Goal: Transaction & Acquisition: Book appointment/travel/reservation

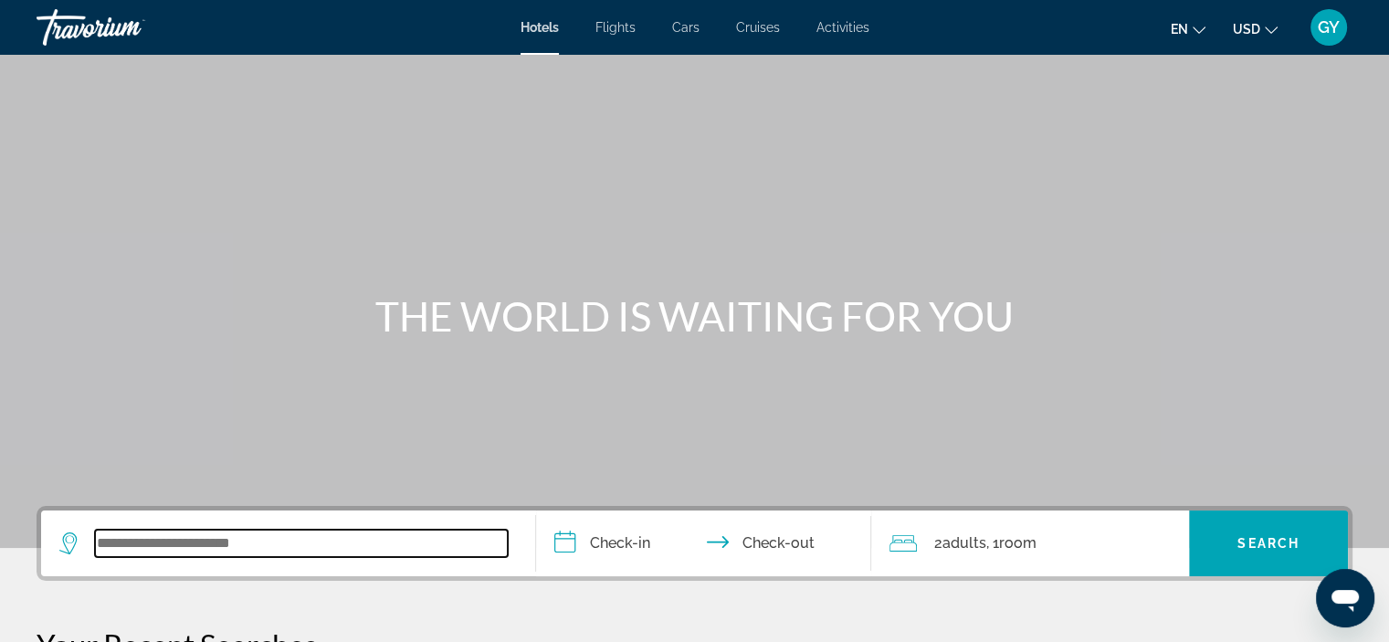
click at [142, 553] on input "Search widget" at bounding box center [301, 543] width 413 height 27
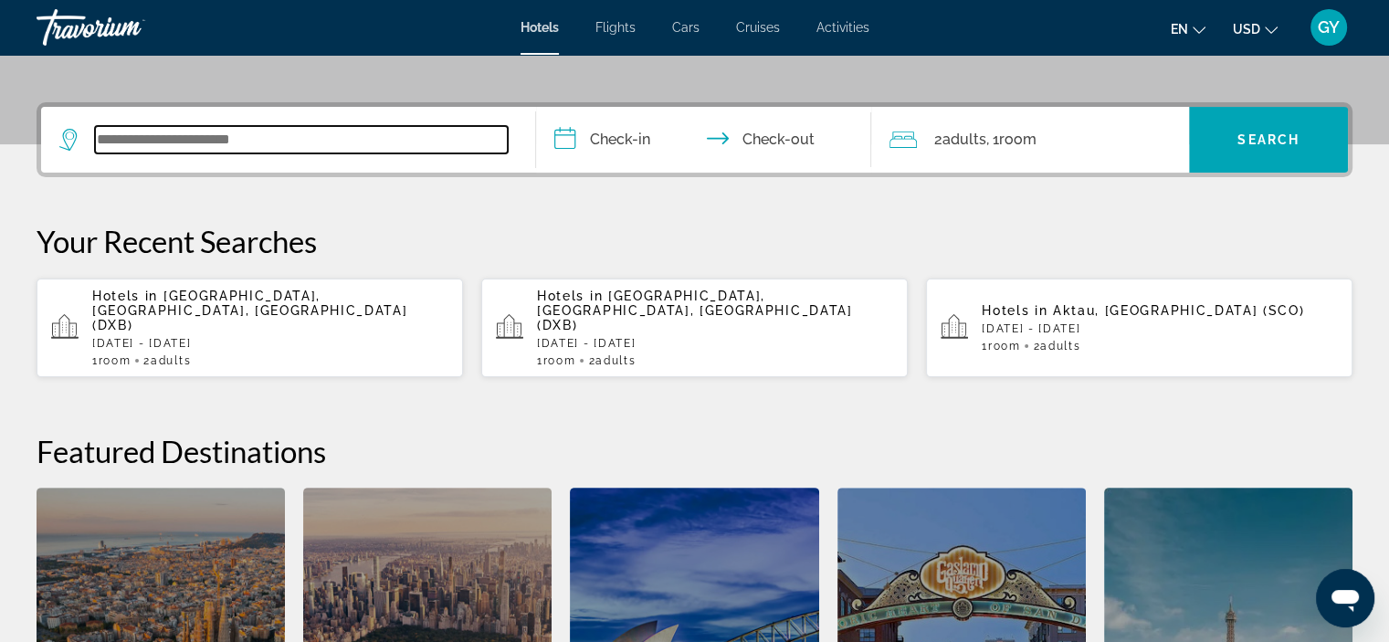
scroll to position [446, 0]
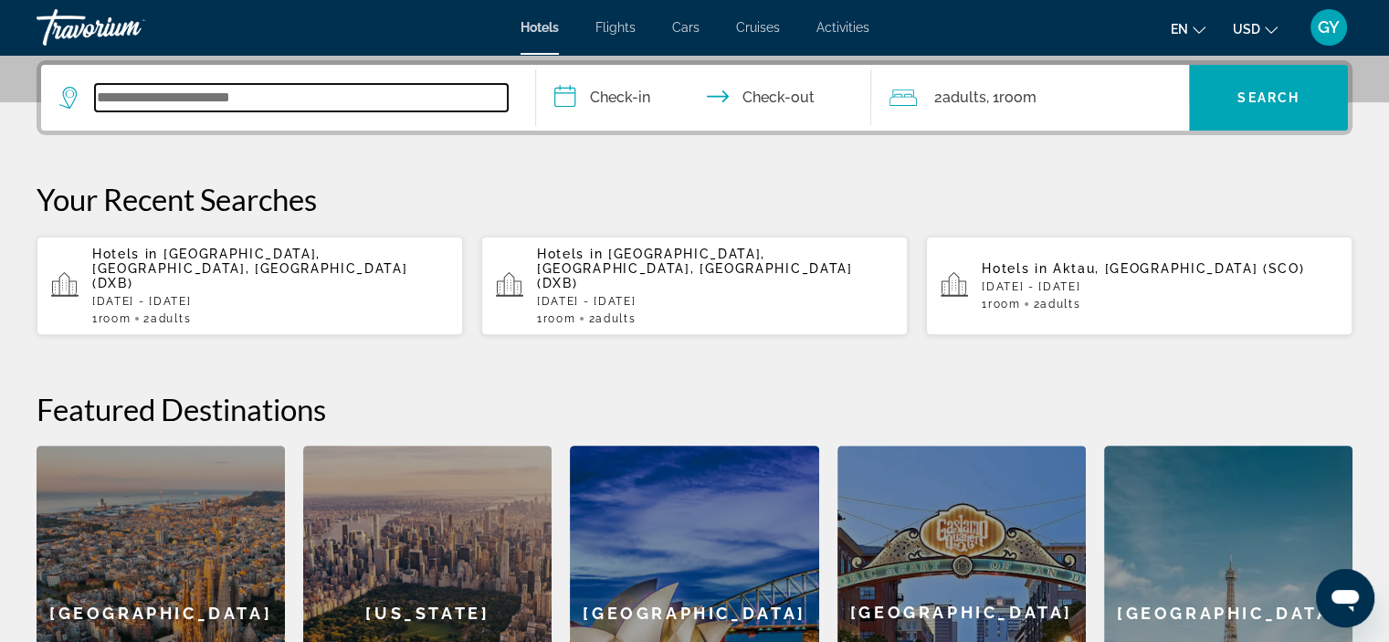
click at [156, 102] on input "Search widget" at bounding box center [301, 97] width 413 height 27
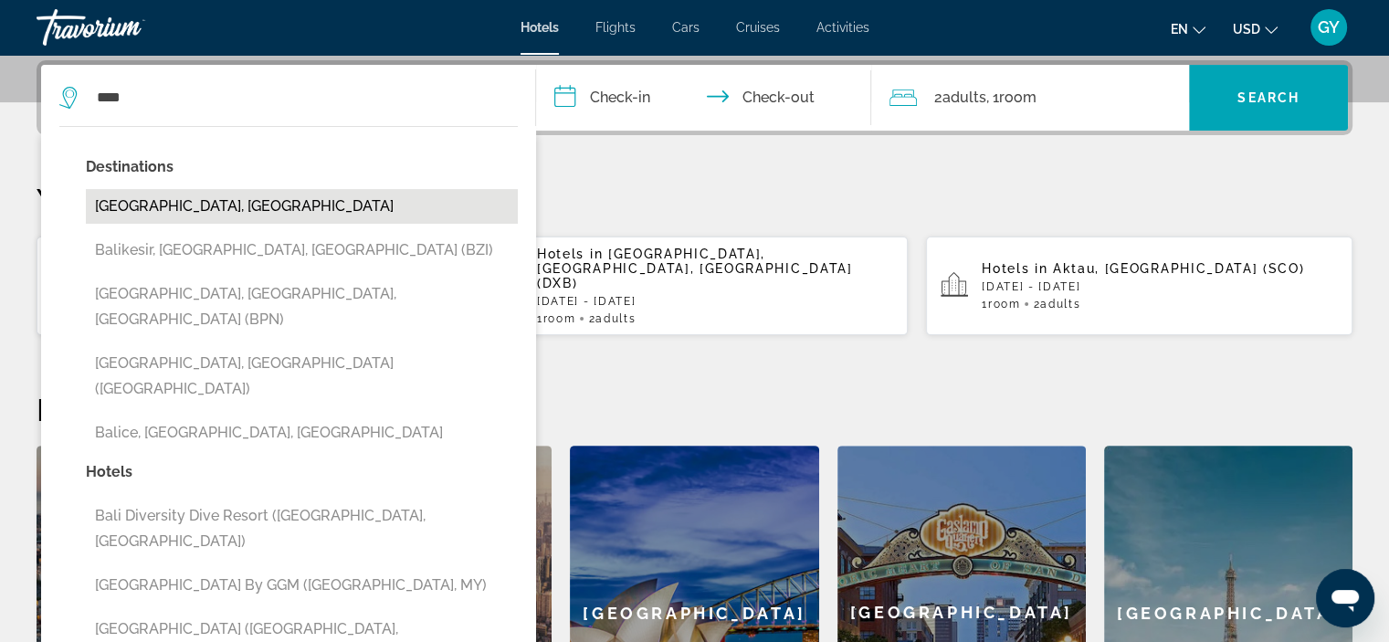
click at [225, 212] on button "[GEOGRAPHIC_DATA], [GEOGRAPHIC_DATA]" at bounding box center [302, 206] width 432 height 35
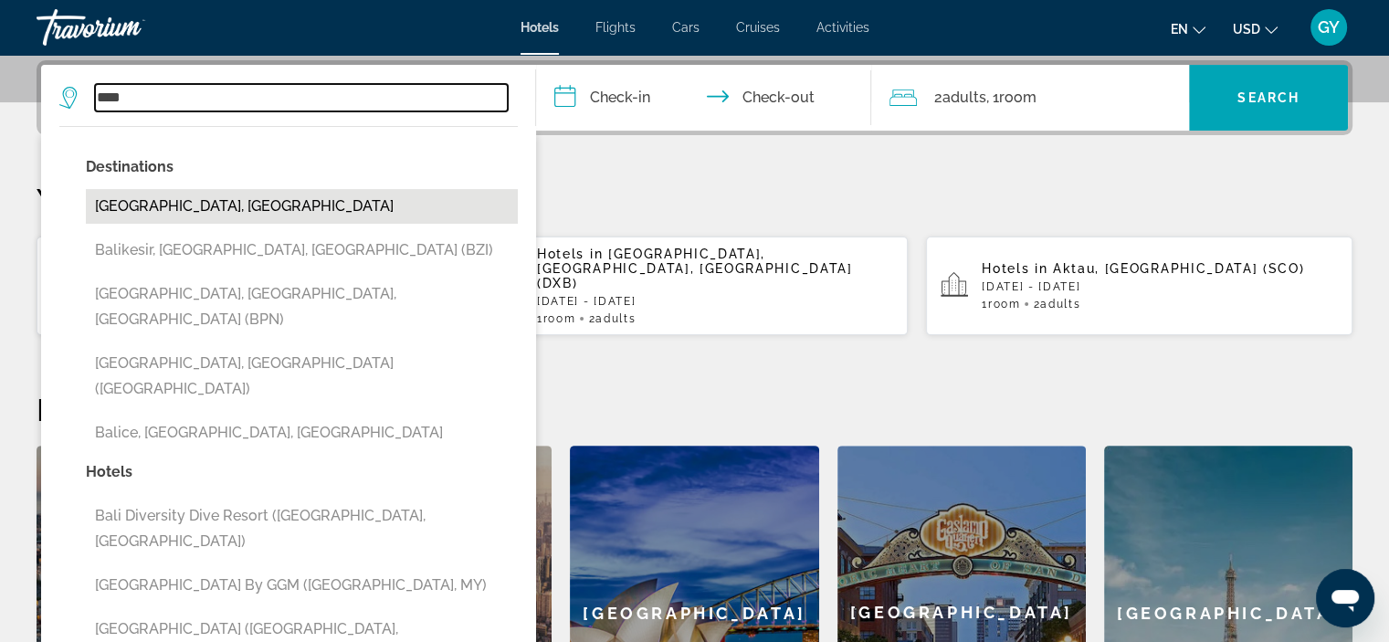
type input "**********"
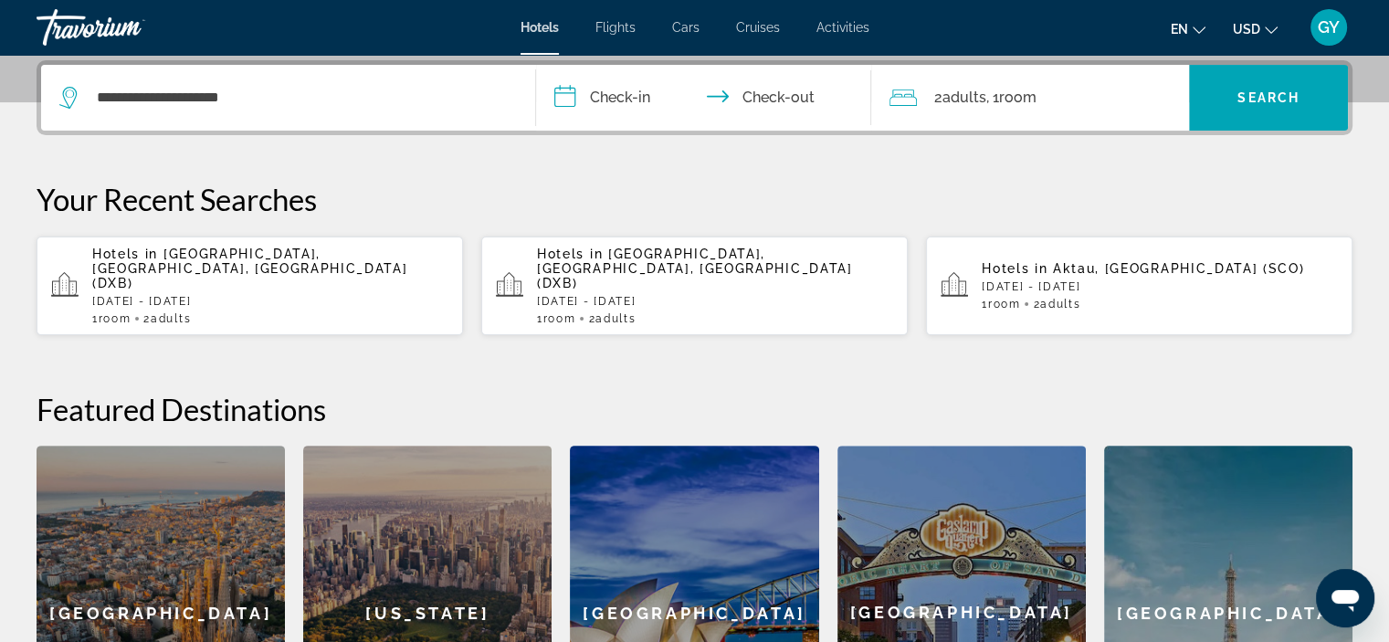
click at [560, 89] on input "**********" at bounding box center [707, 100] width 343 height 71
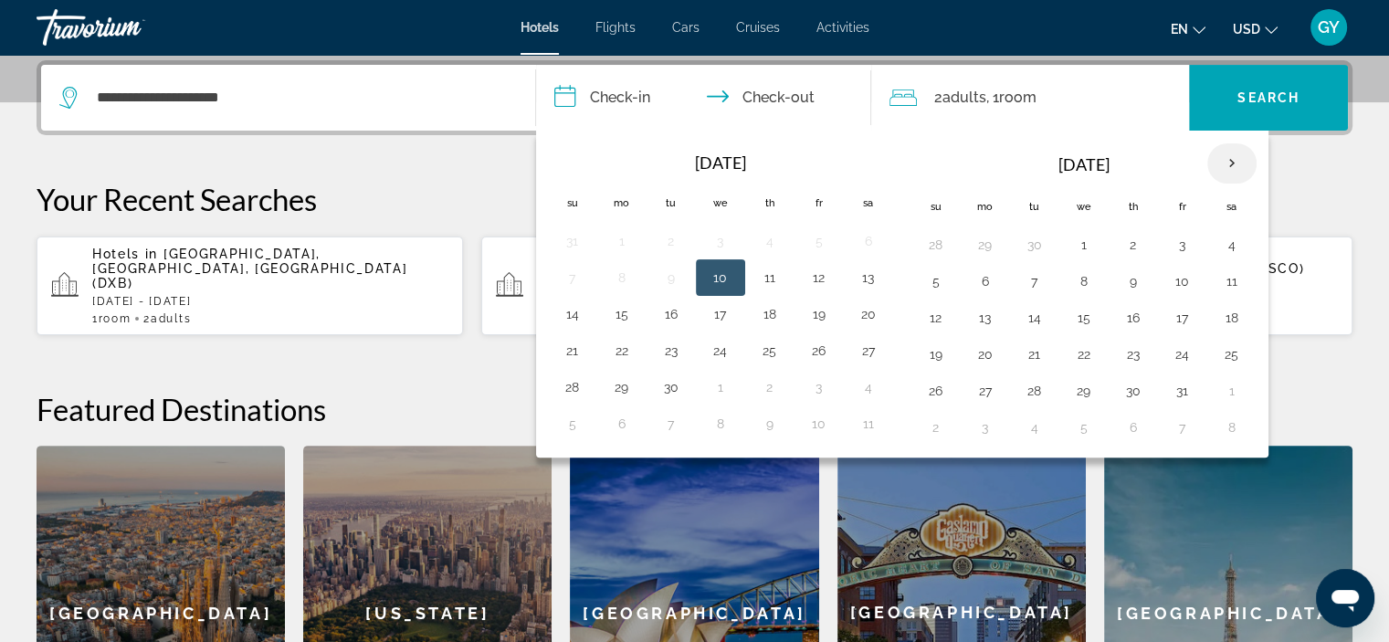
click at [1228, 167] on th "Next month" at bounding box center [1231, 163] width 49 height 40
click at [933, 346] on button "15" at bounding box center [935, 355] width 29 height 26
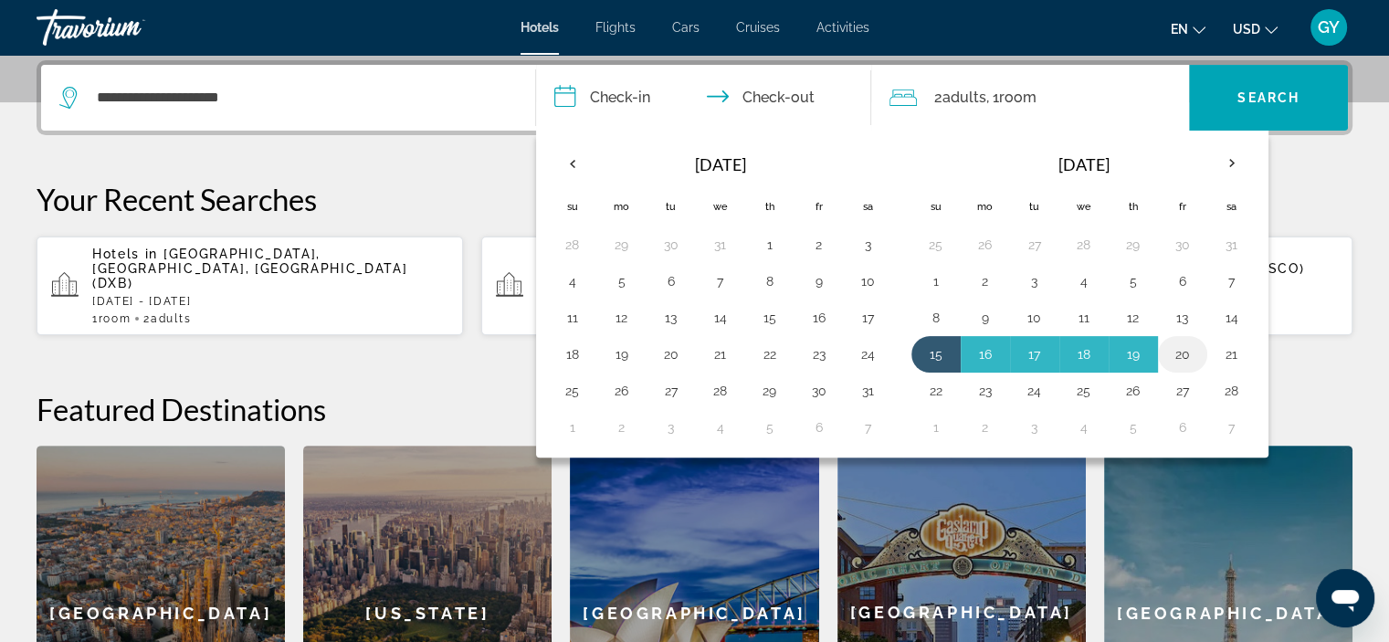
click at [1182, 349] on button "20" at bounding box center [1182, 355] width 29 height 26
type input "**********"
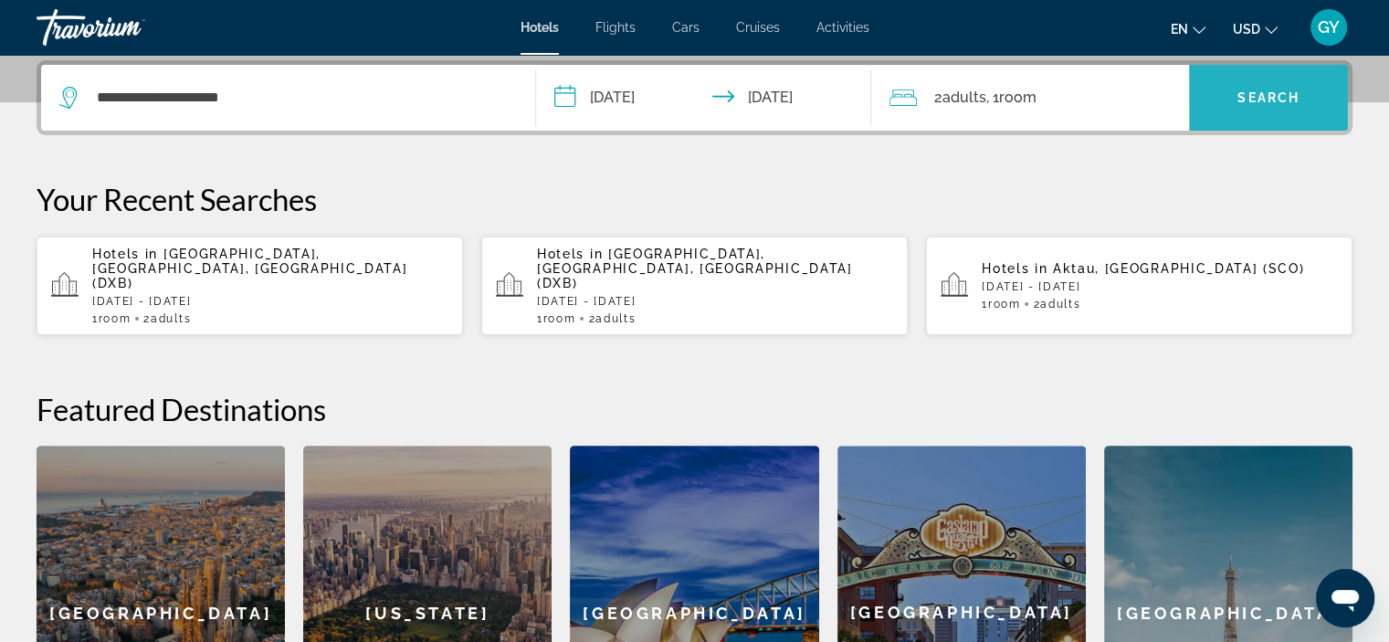
click at [1218, 105] on span "Search widget" at bounding box center [1268, 98] width 159 height 44
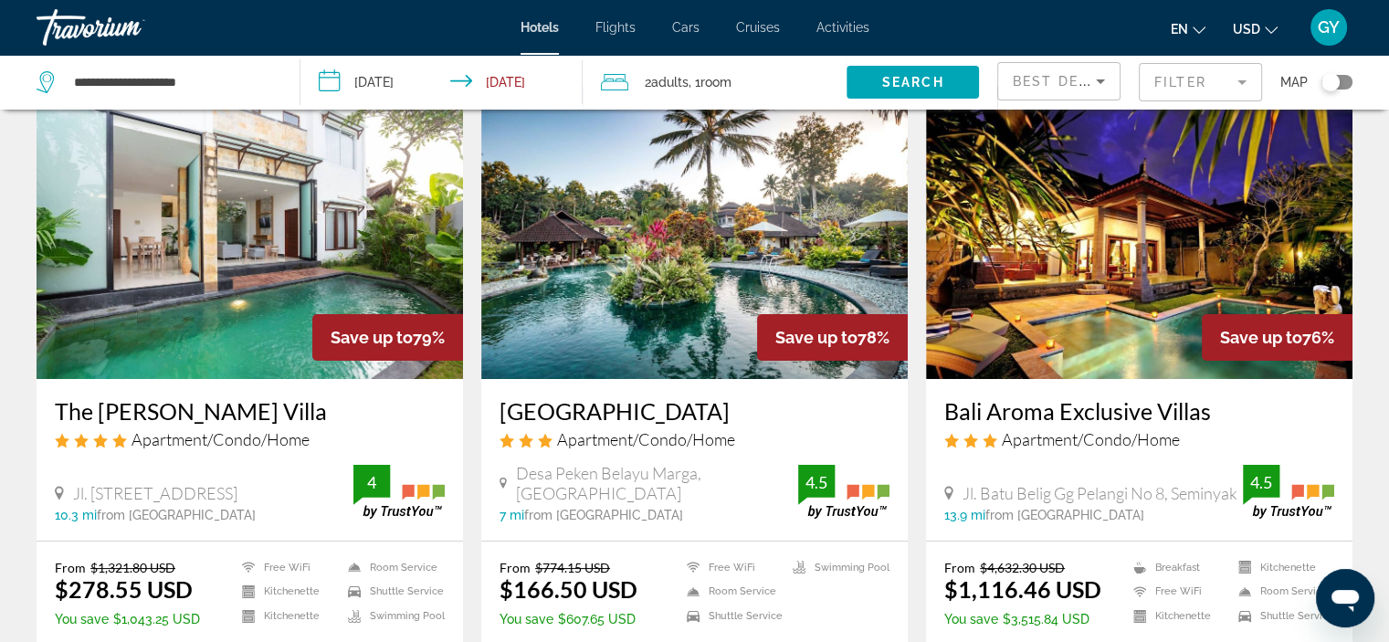
scroll to position [88, 0]
click at [781, 227] on img "Main content" at bounding box center [694, 232] width 426 height 292
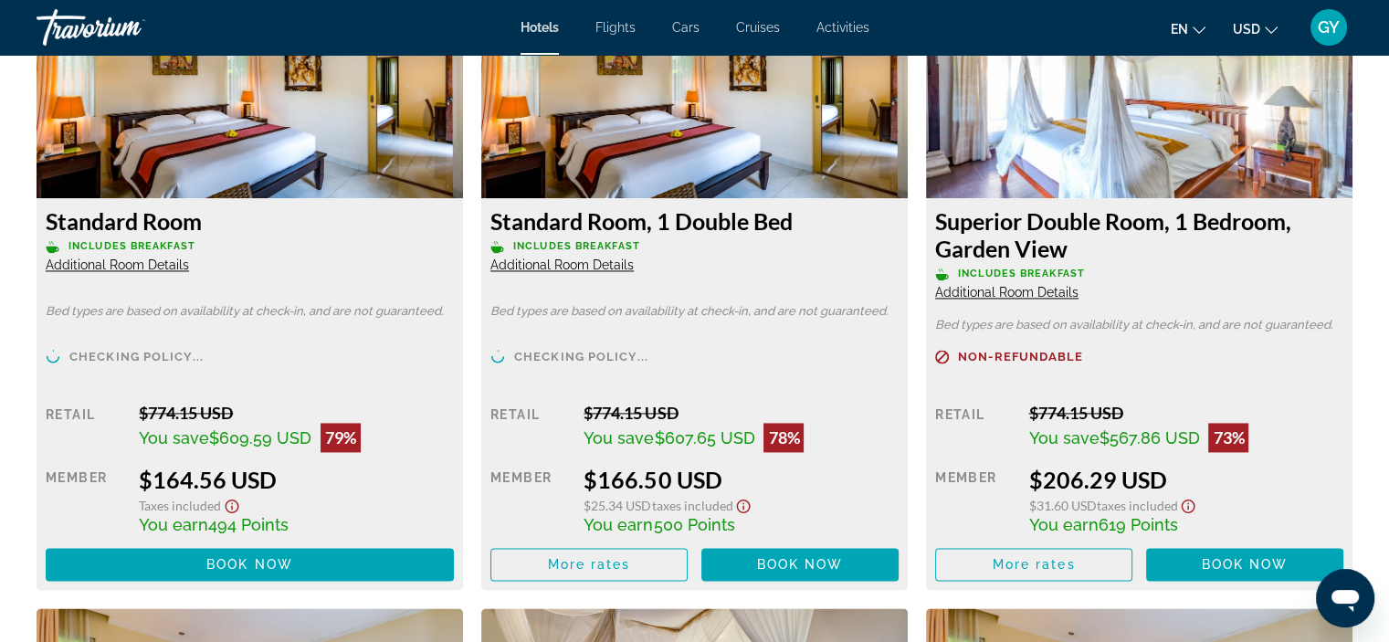
scroll to position [2617, 0]
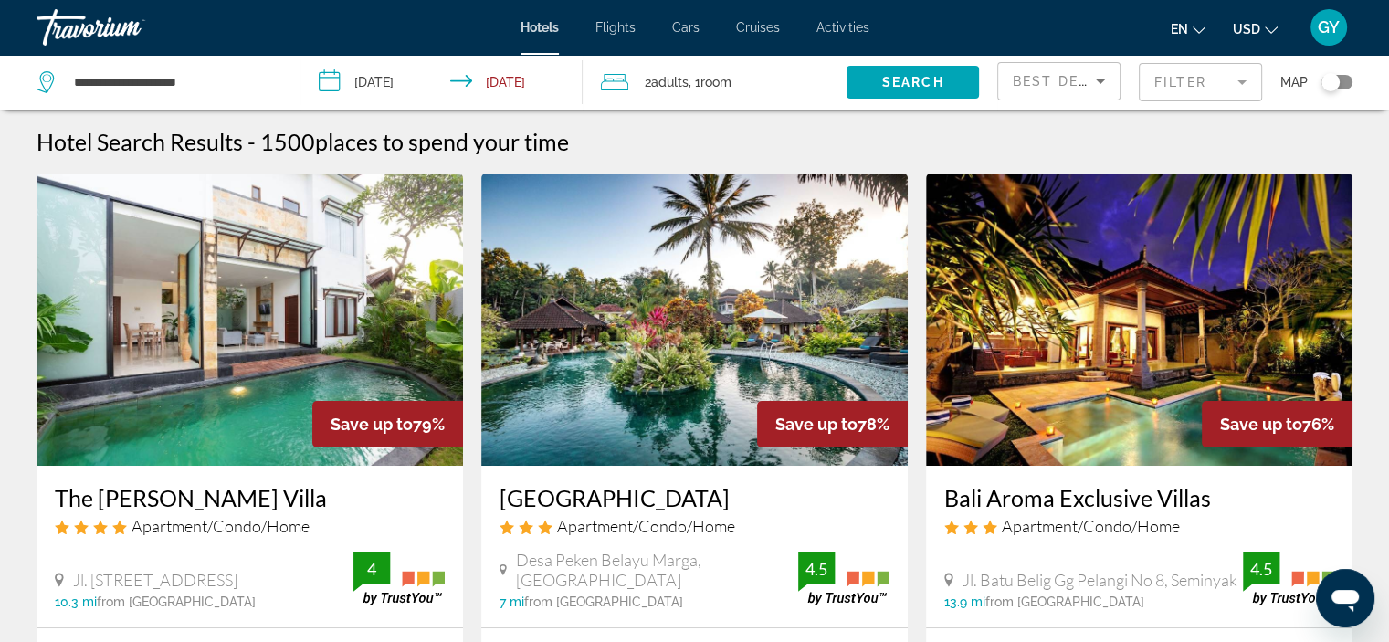
click at [330, 84] on input "**********" at bounding box center [445, 85] width 290 height 60
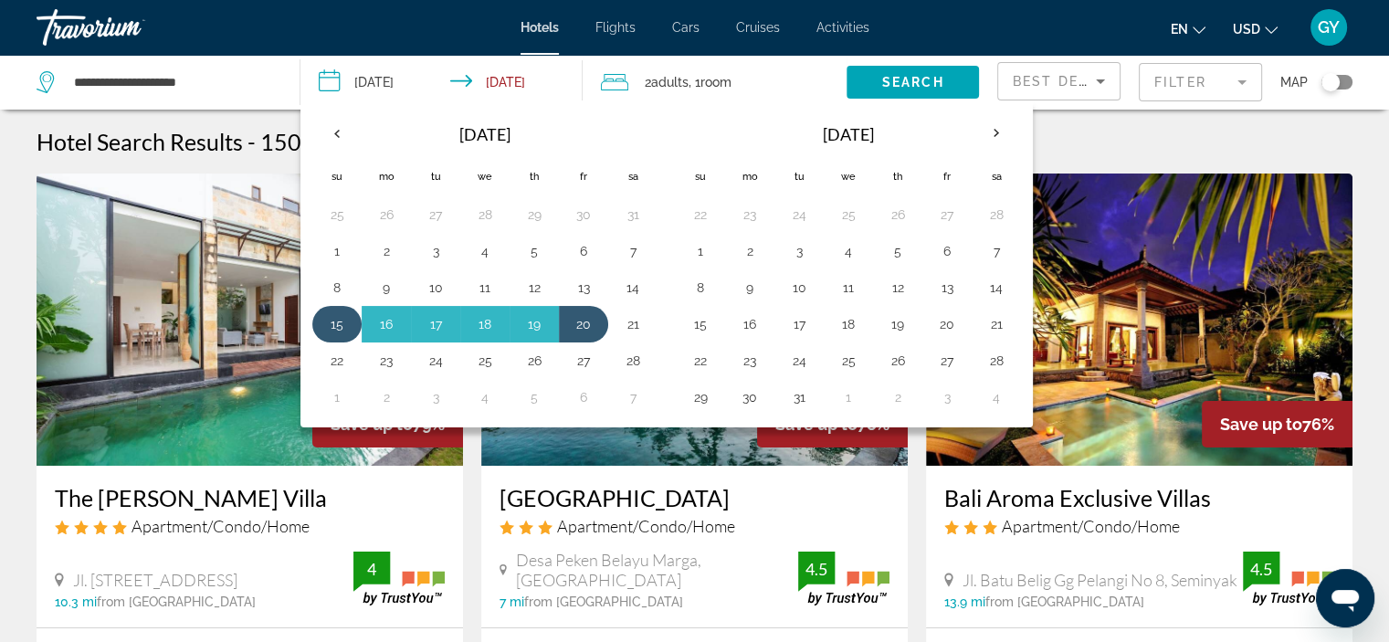
click at [332, 326] on button "15" at bounding box center [336, 324] width 29 height 26
click at [580, 322] on button "20" at bounding box center [583, 324] width 29 height 26
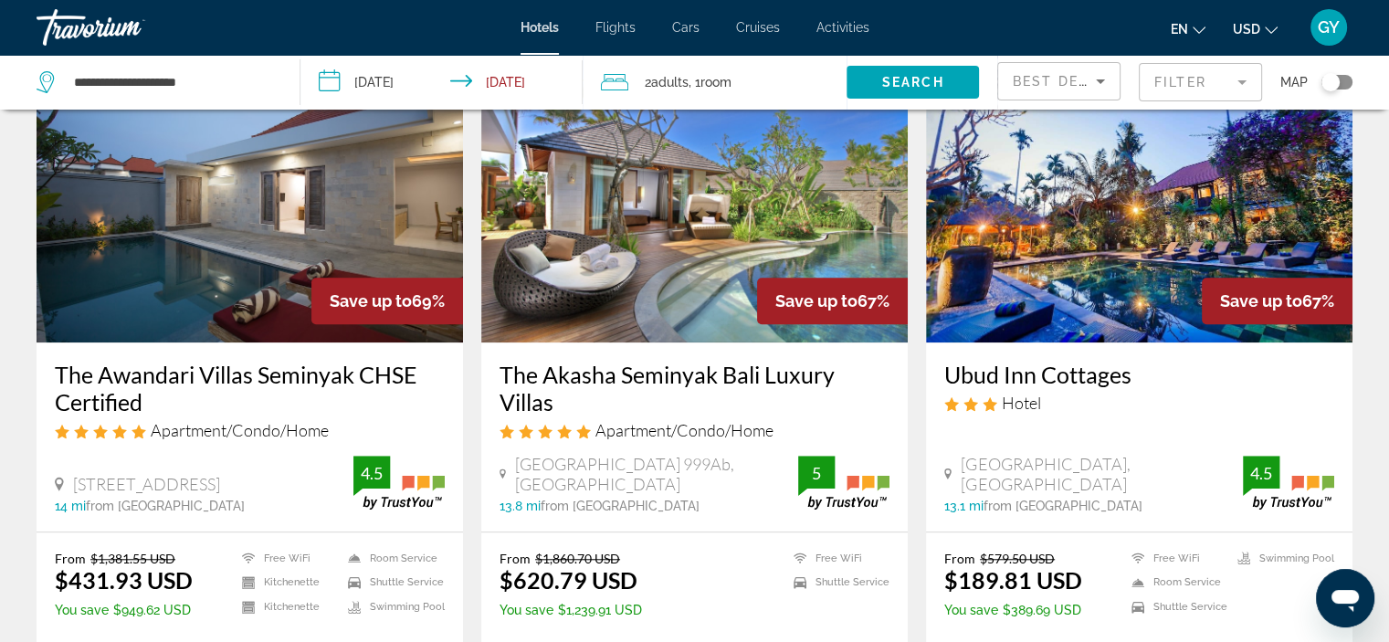
scroll to position [1436, 0]
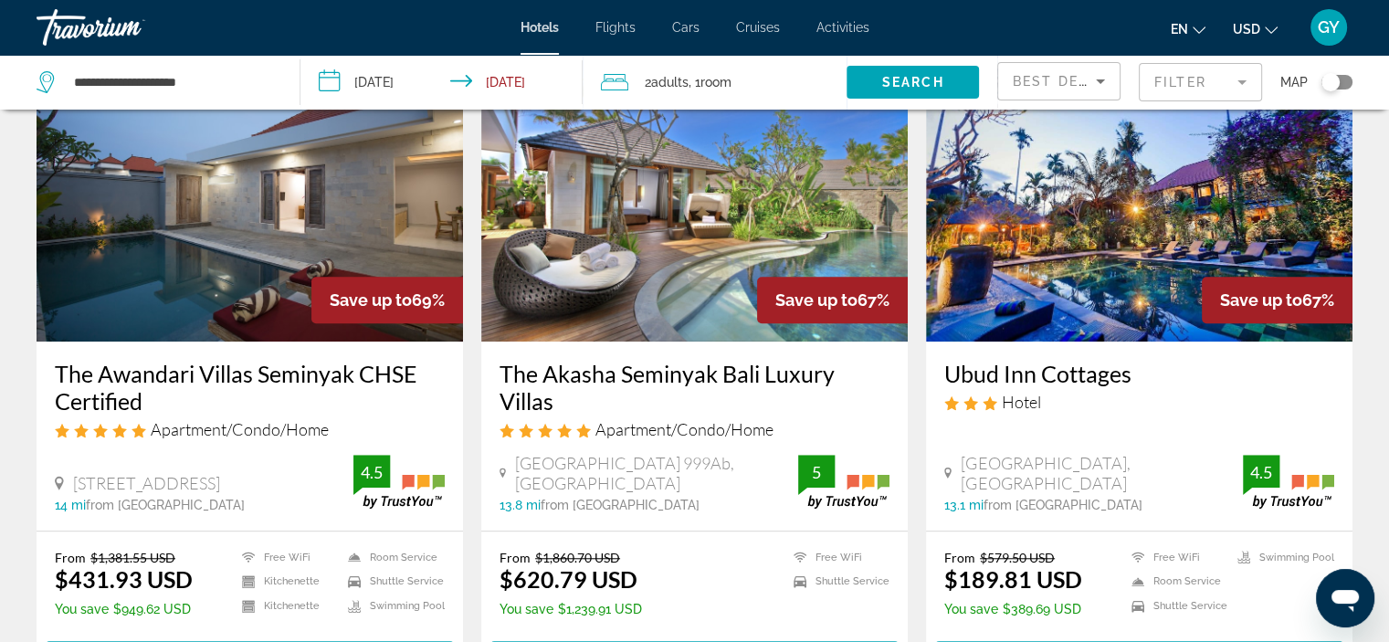
click at [1180, 197] on img "Main content" at bounding box center [1139, 195] width 426 height 292
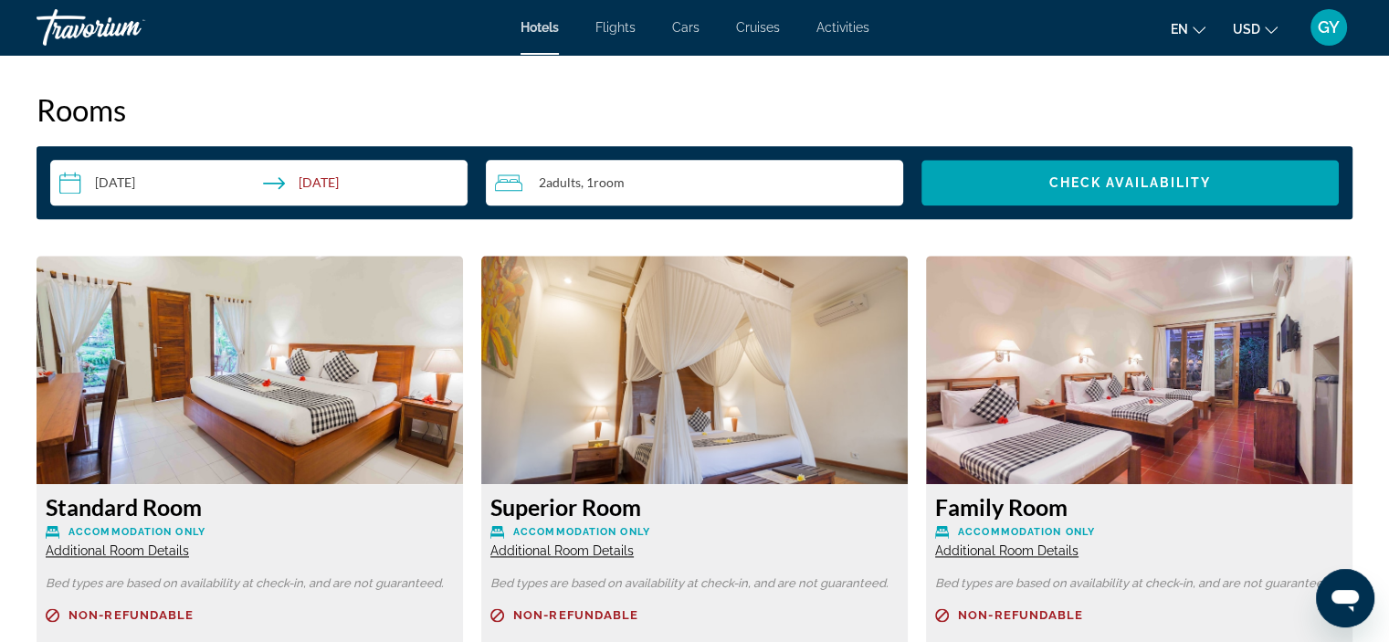
scroll to position [2349, 0]
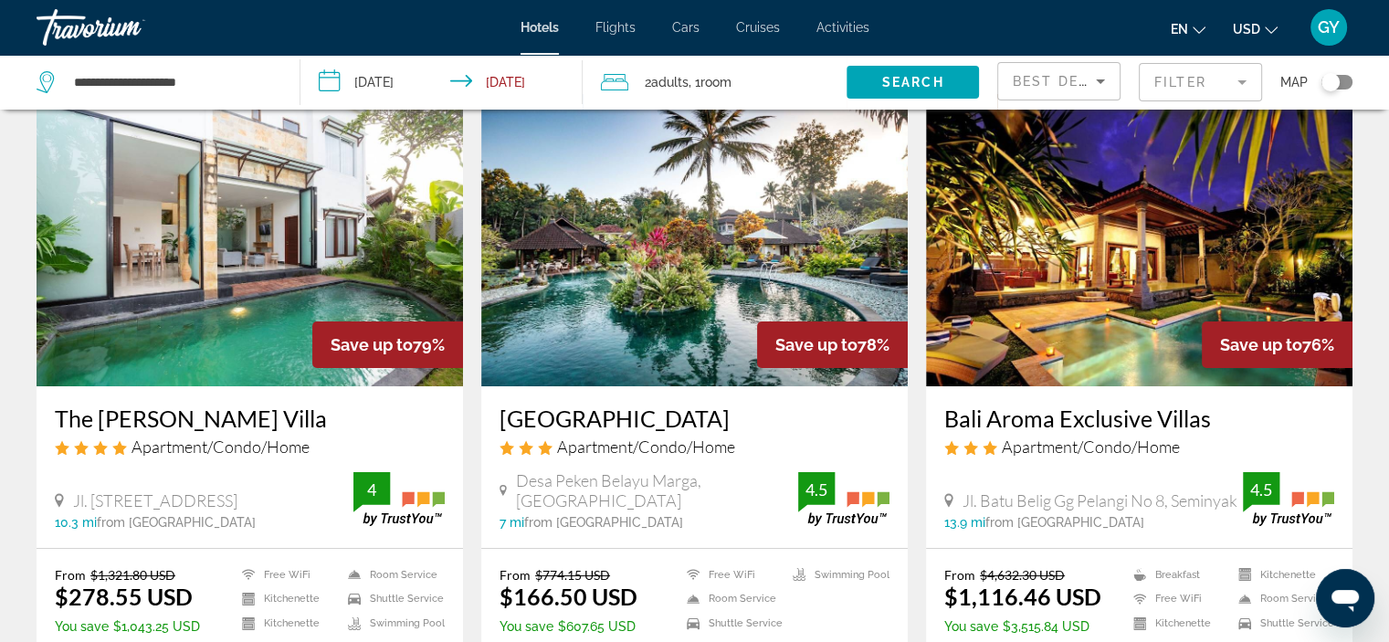
scroll to position [82, 0]
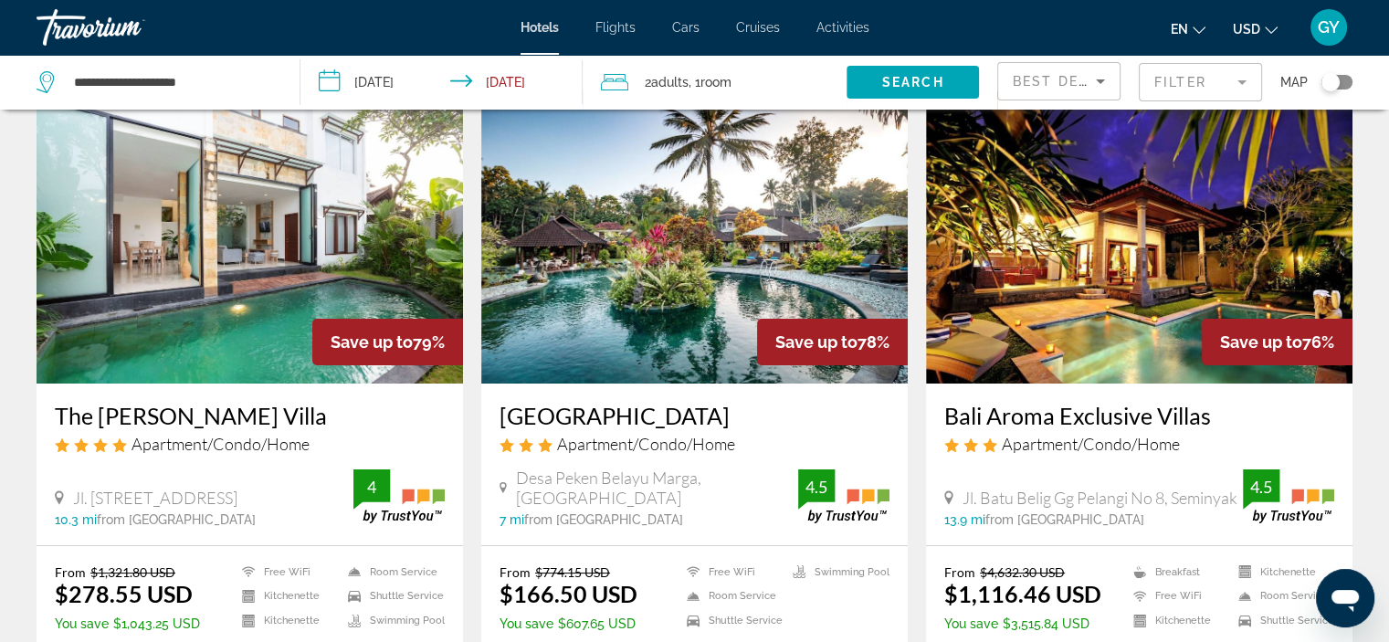
click at [336, 229] on img "Main content" at bounding box center [250, 237] width 426 height 292
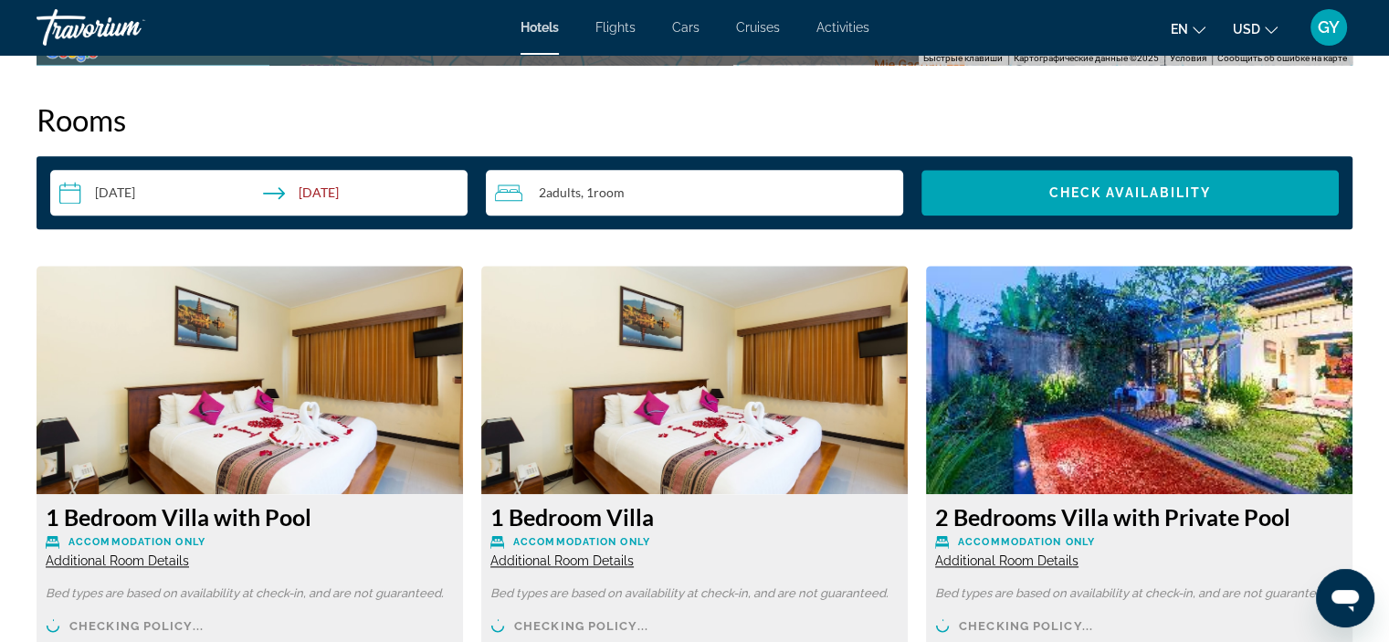
scroll to position [2345, 0]
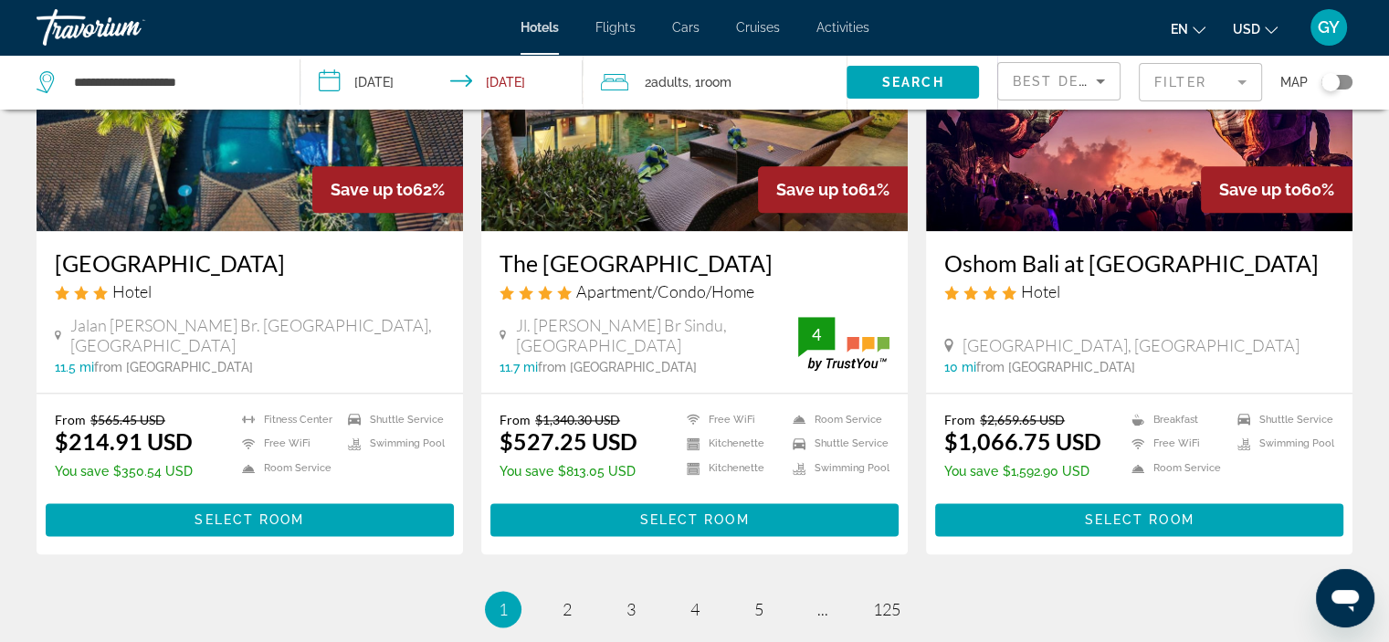
scroll to position [2291, 0]
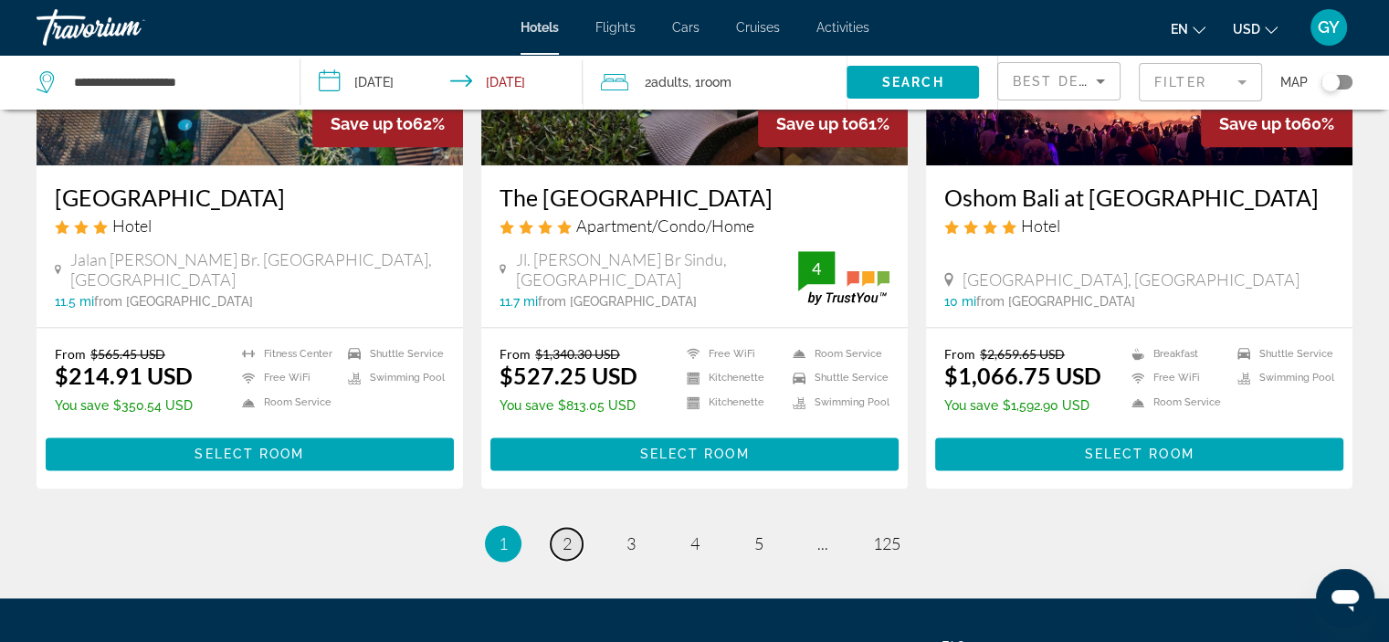
click at [565, 537] on span "2" at bounding box center [567, 543] width 9 height 20
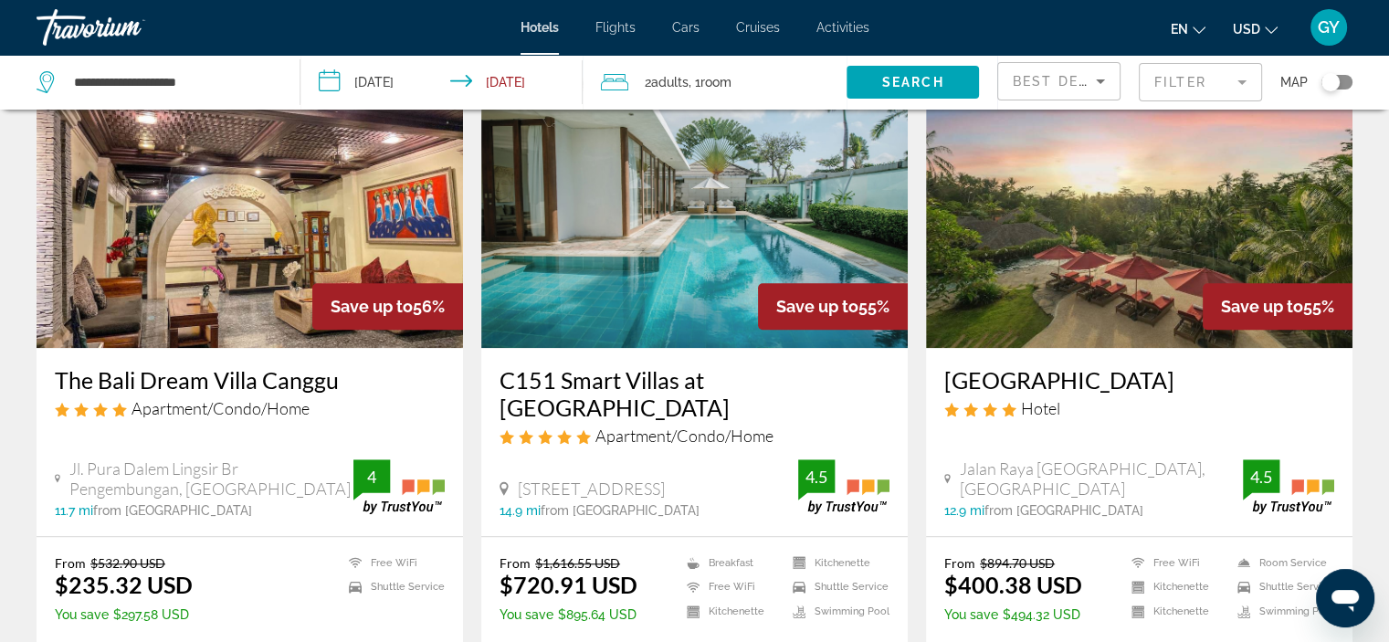
scroll to position [1475, 0]
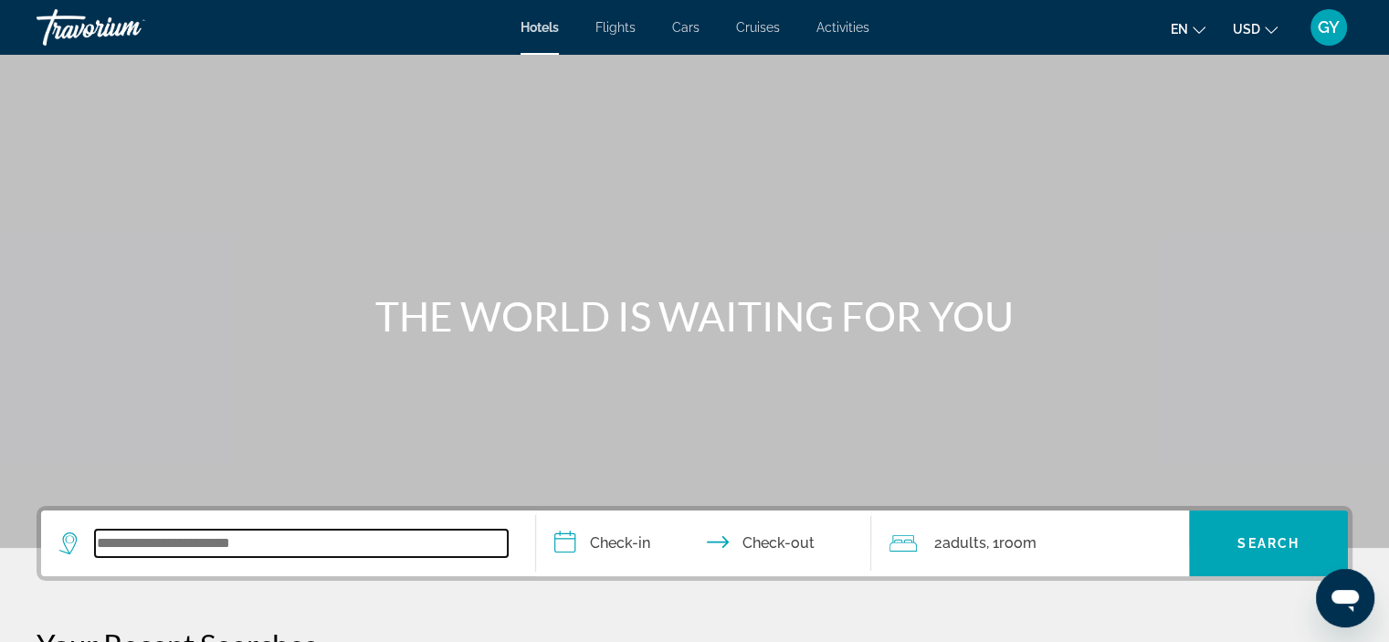
click at [225, 545] on input "Search widget" at bounding box center [301, 543] width 413 height 27
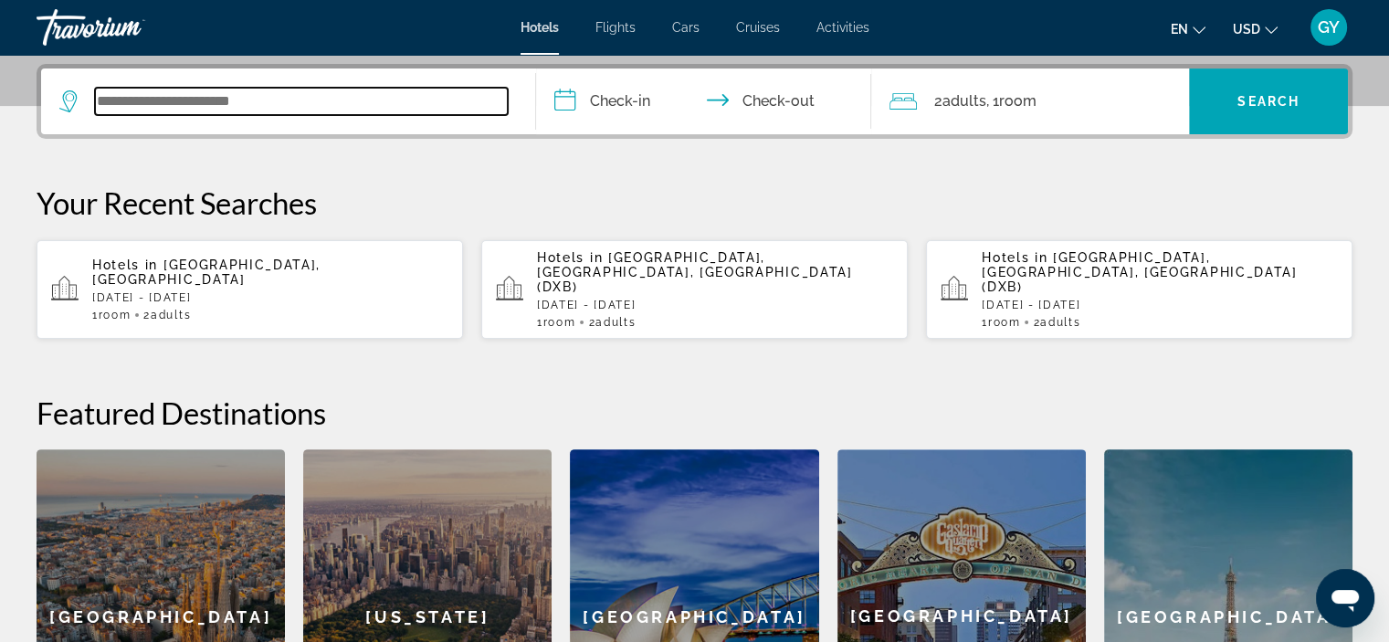
scroll to position [446, 0]
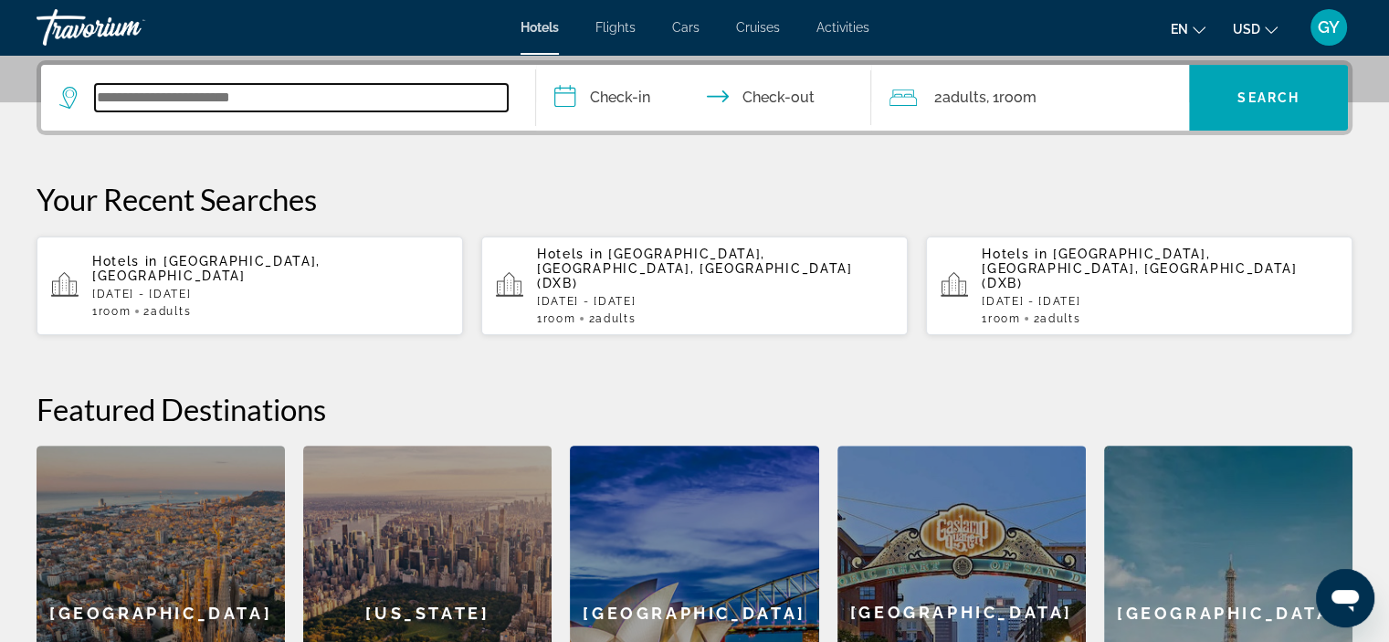
click at [178, 93] on input "Search widget" at bounding box center [301, 97] width 413 height 27
click at [115, 93] on input "Search widget" at bounding box center [301, 97] width 413 height 27
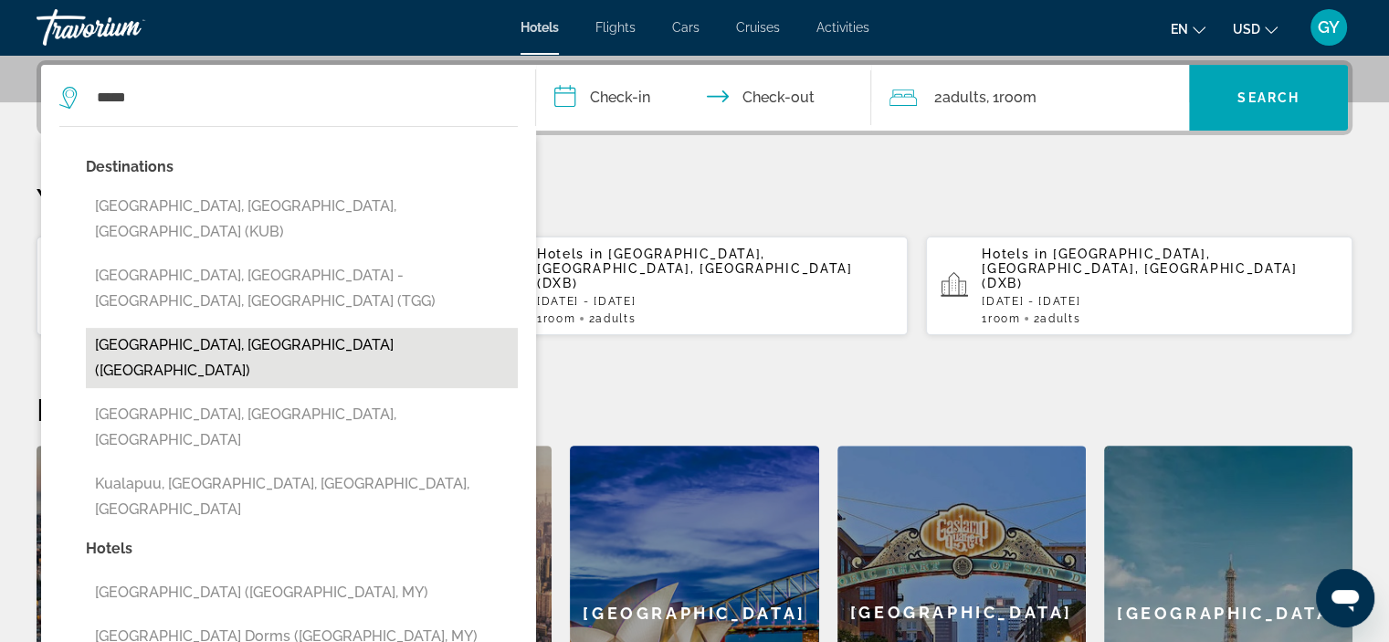
click at [231, 328] on button "[GEOGRAPHIC_DATA], [GEOGRAPHIC_DATA] ([GEOGRAPHIC_DATA])" at bounding box center [302, 358] width 432 height 60
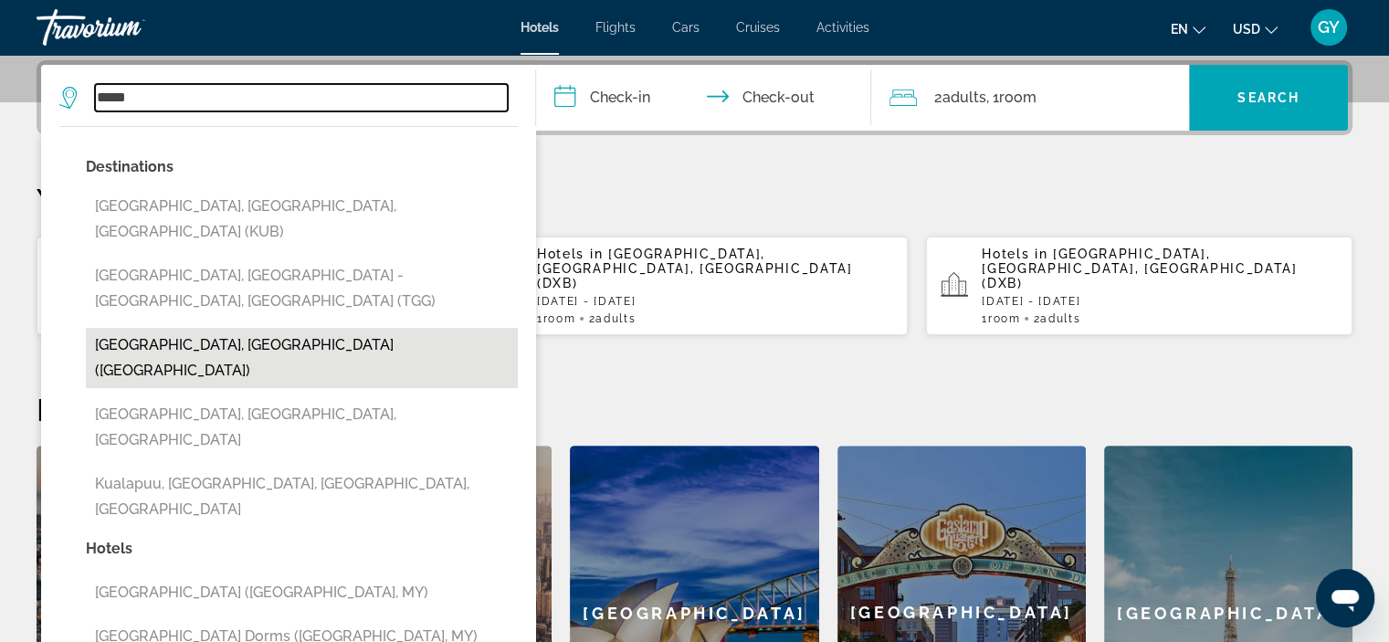
type input "**********"
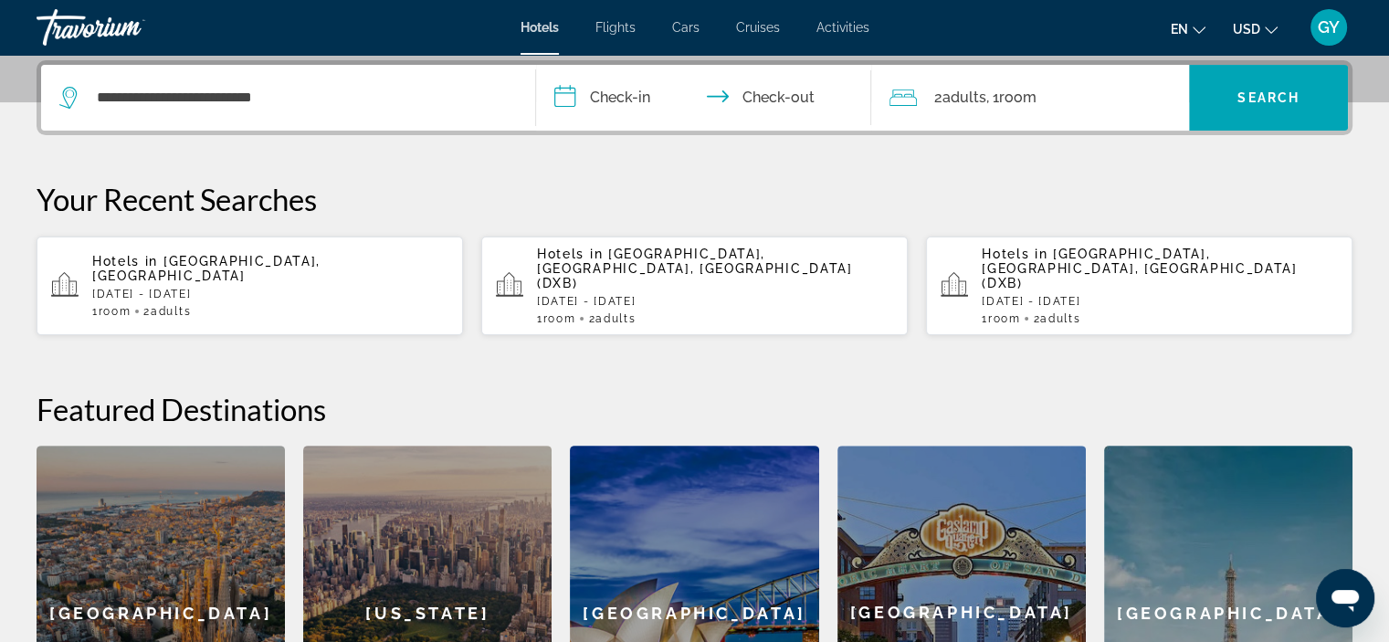
click at [563, 94] on input "**********" at bounding box center [707, 100] width 343 height 71
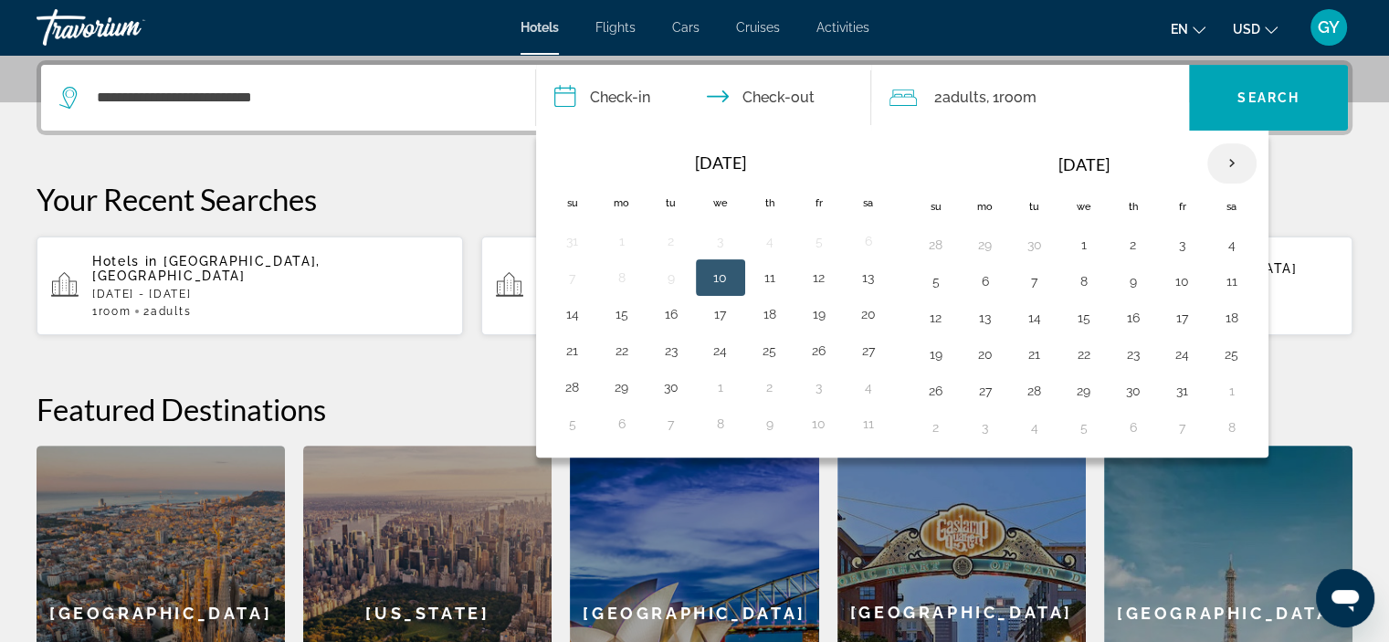
click at [1227, 163] on th "Next month" at bounding box center [1231, 163] width 49 height 40
click at [1037, 353] on button "17" at bounding box center [1034, 355] width 29 height 26
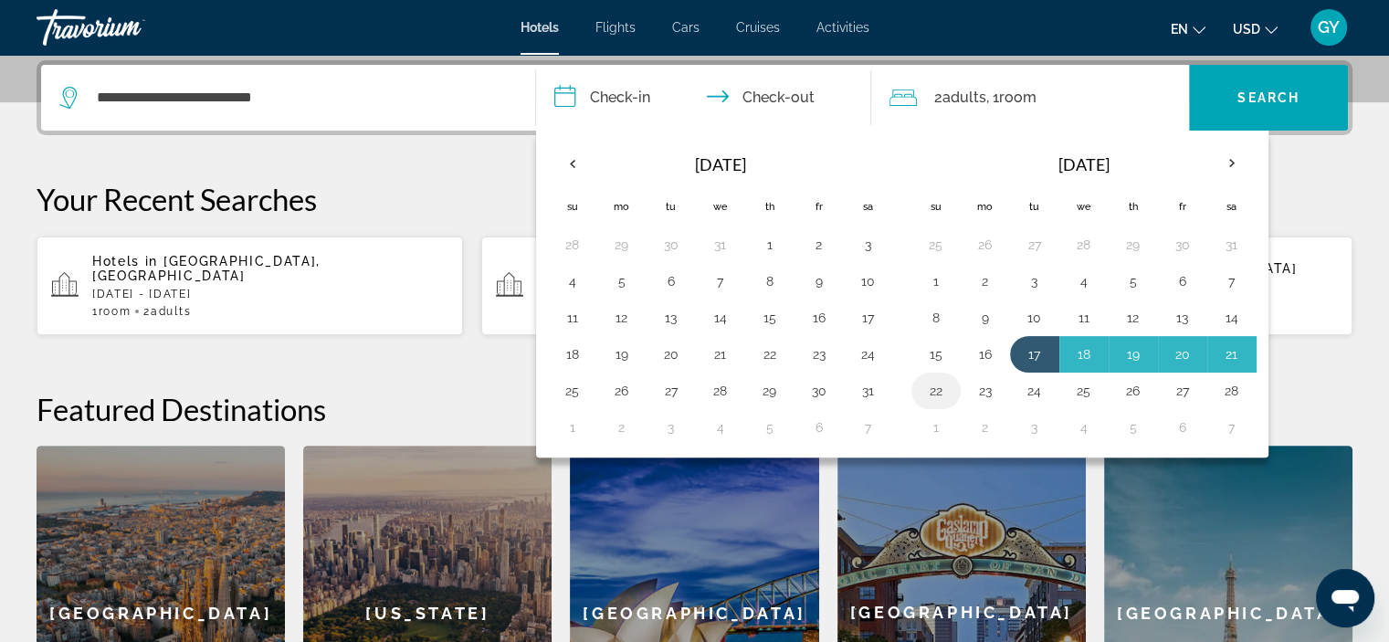
click at [934, 390] on button "22" at bounding box center [935, 391] width 29 height 26
type input "**********"
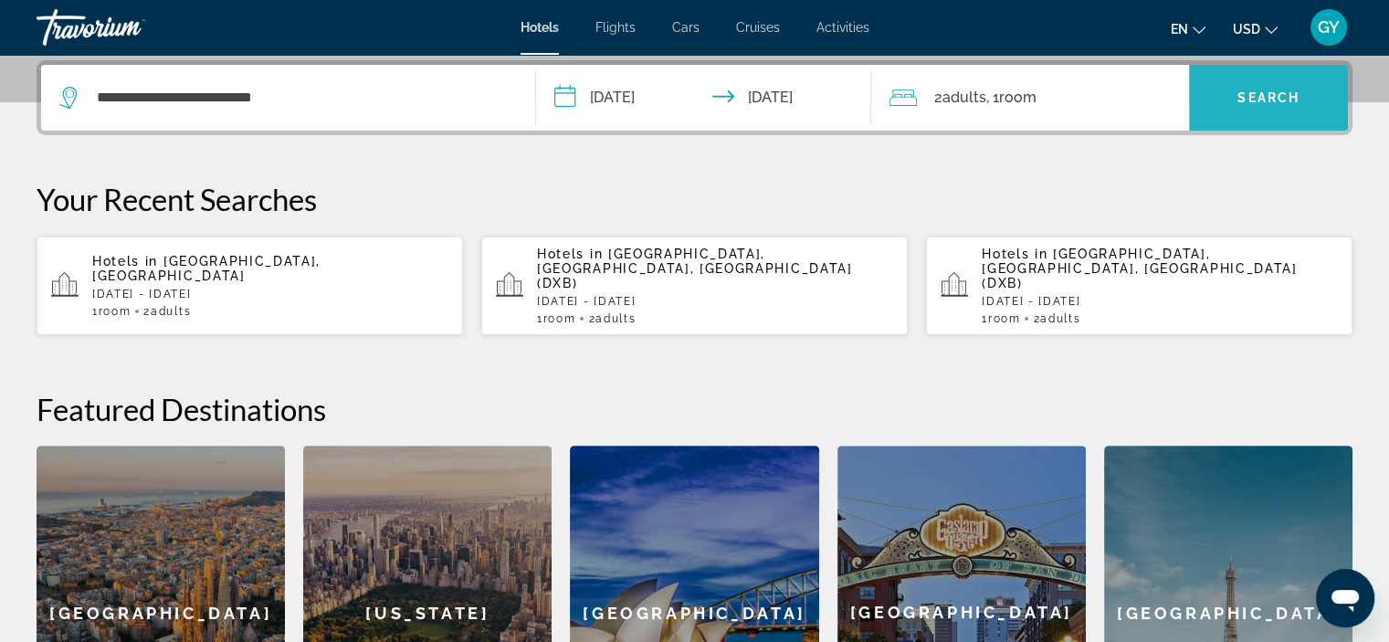
click at [1223, 110] on span "Search widget" at bounding box center [1268, 98] width 159 height 44
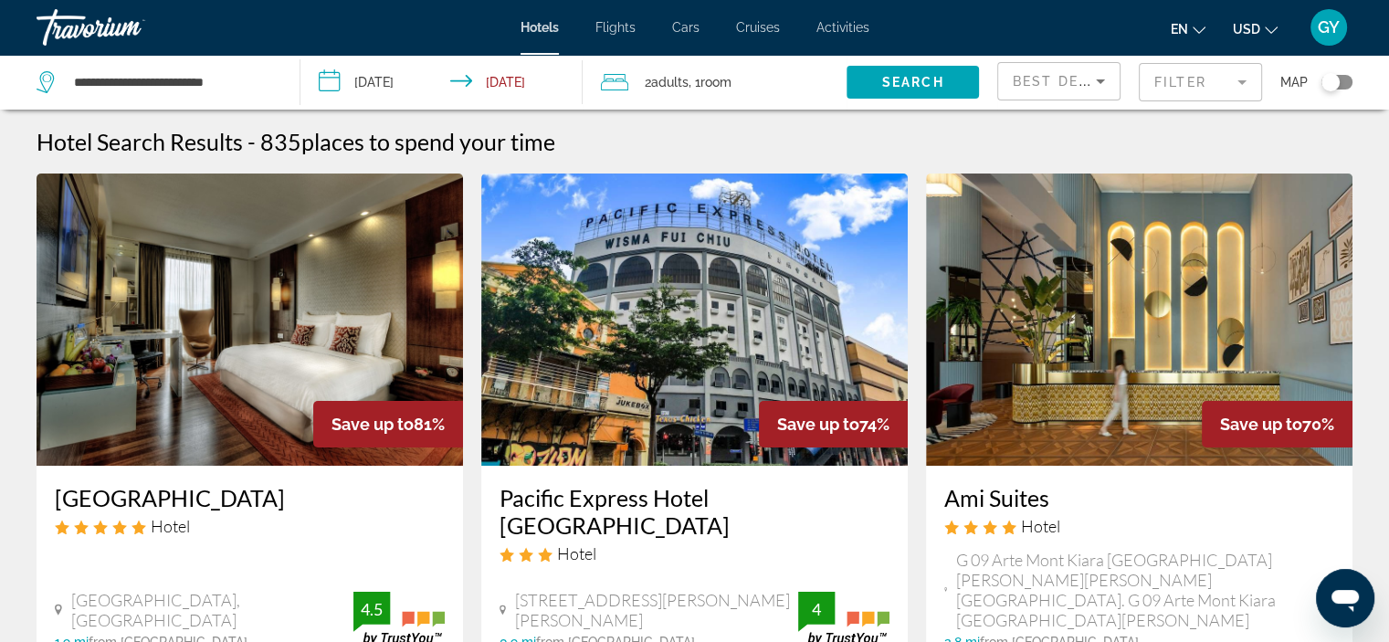
click at [1190, 82] on mat-form-field "Filter" at bounding box center [1200, 82] width 123 height 38
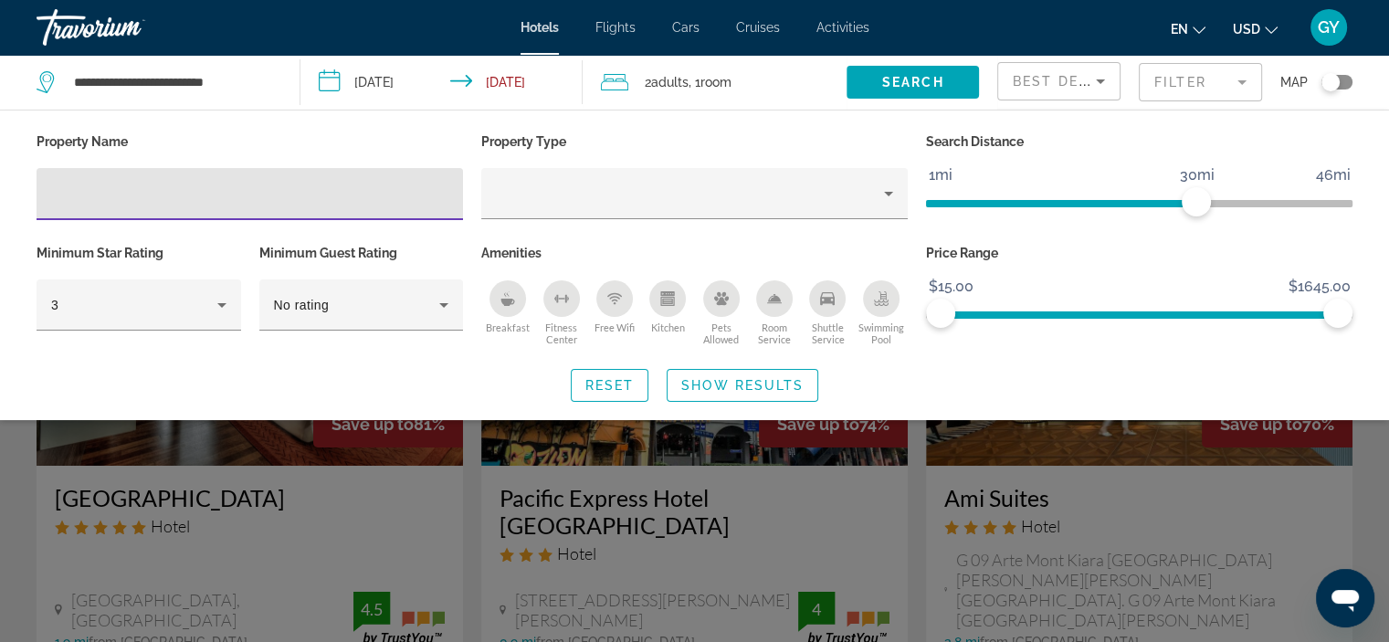
click at [75, 201] on input "Hotel Filters" at bounding box center [249, 195] width 397 height 22
click at [62, 195] on input "Hotel Filters" at bounding box center [249, 195] width 397 height 22
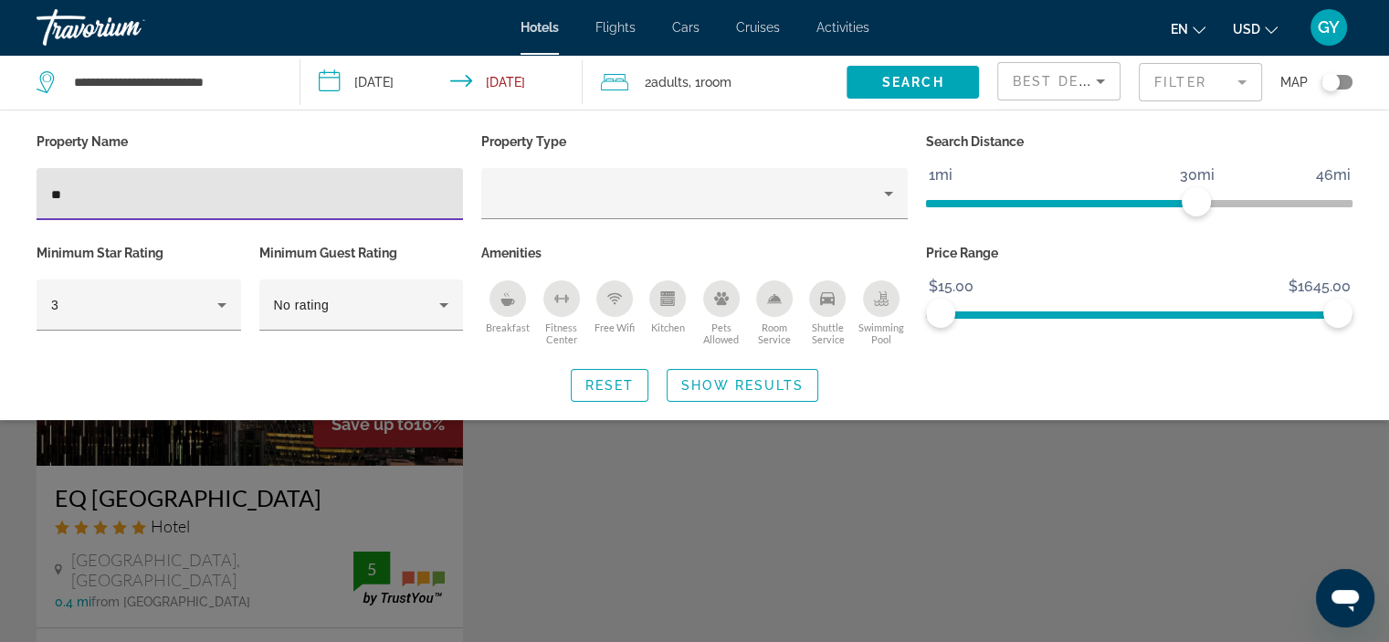
type input "**"
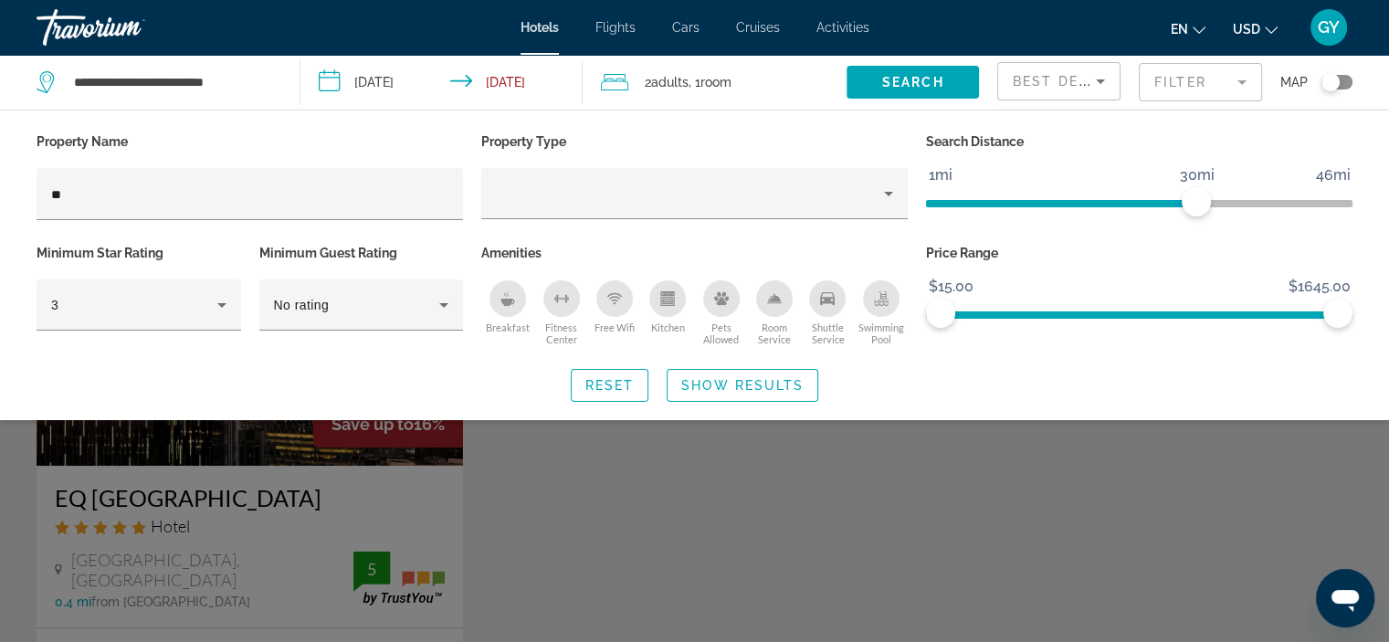
click at [254, 471] on div "Search widget" at bounding box center [694, 458] width 1389 height 368
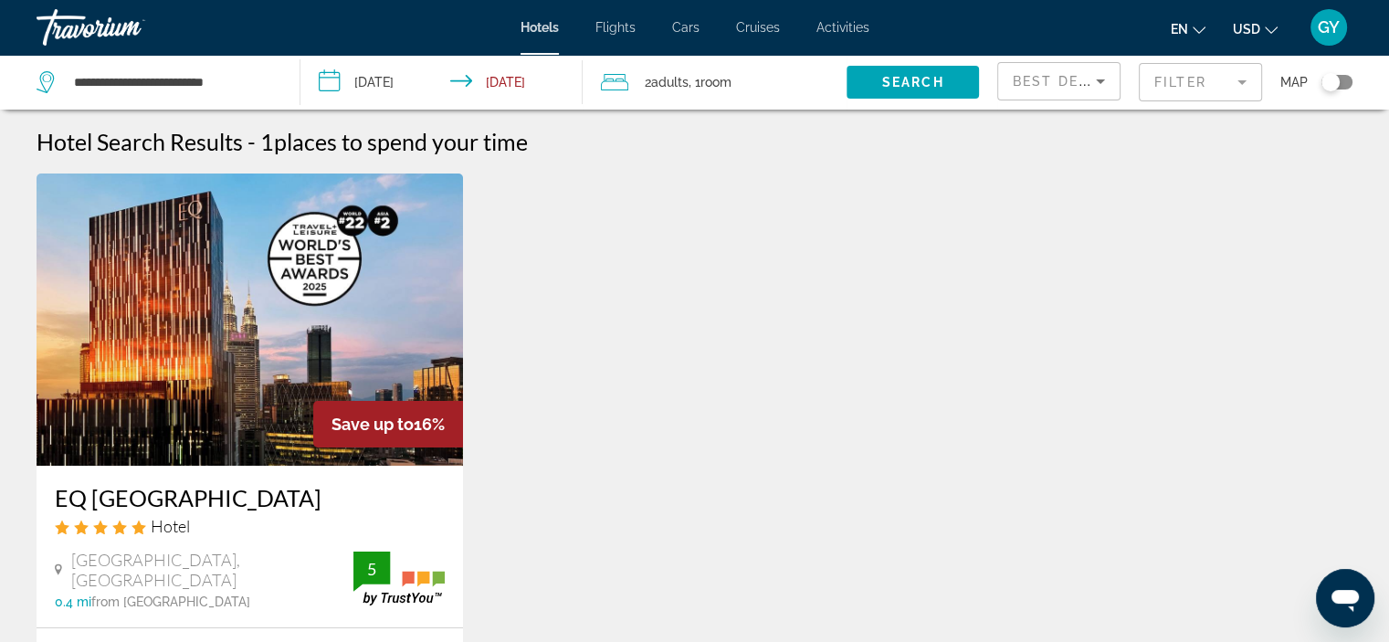
click at [388, 342] on img "Main content" at bounding box center [250, 320] width 426 height 292
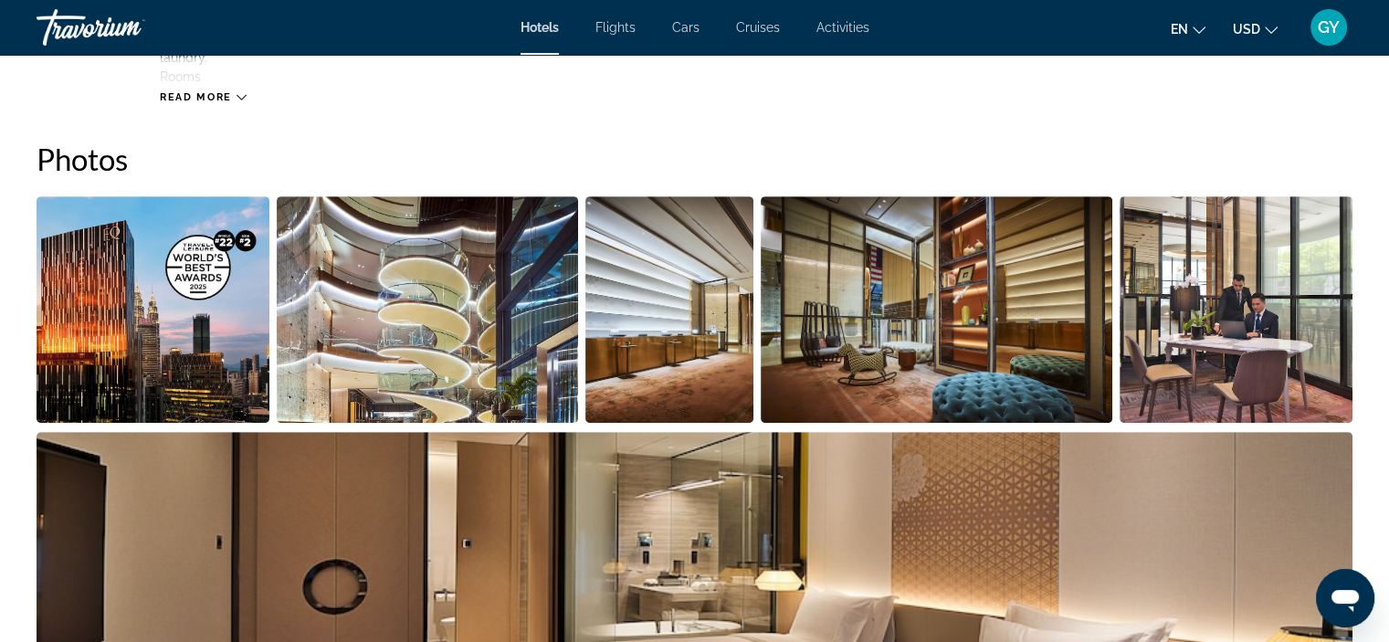
scroll to position [860, 0]
click at [209, 280] on img "Open full-screen image slider" at bounding box center [153, 310] width 233 height 226
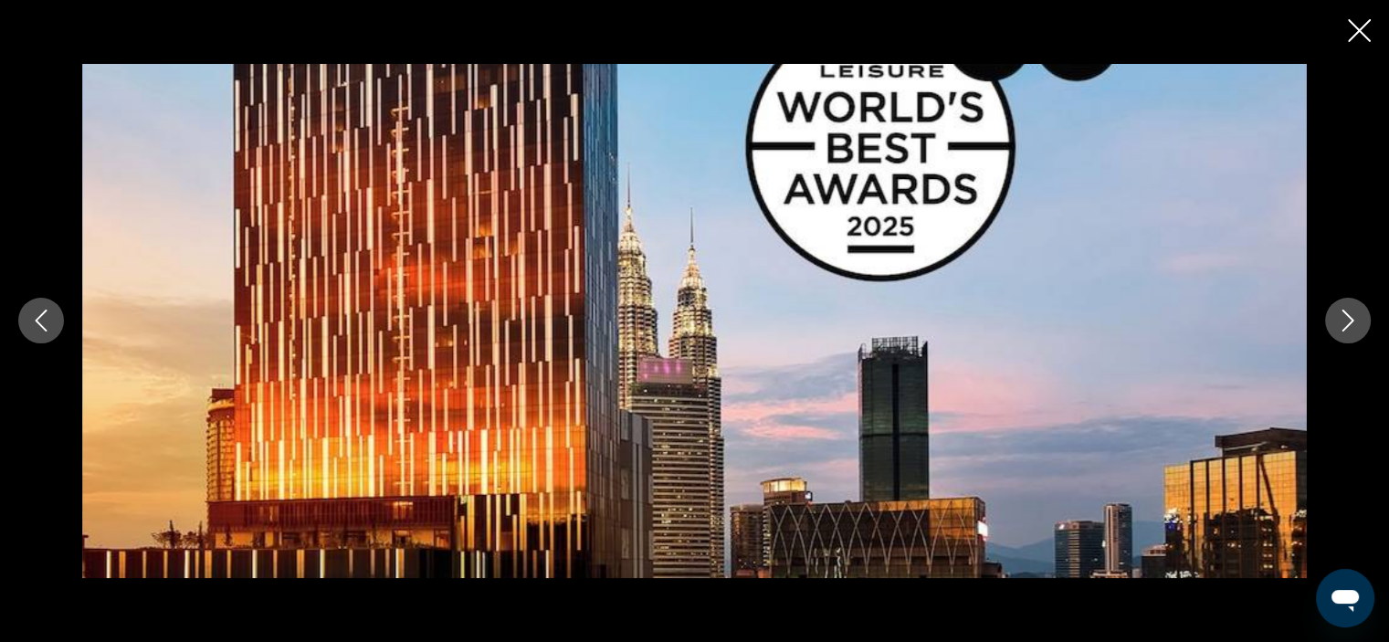
click at [1349, 316] on icon "Next image" at bounding box center [1348, 321] width 22 height 22
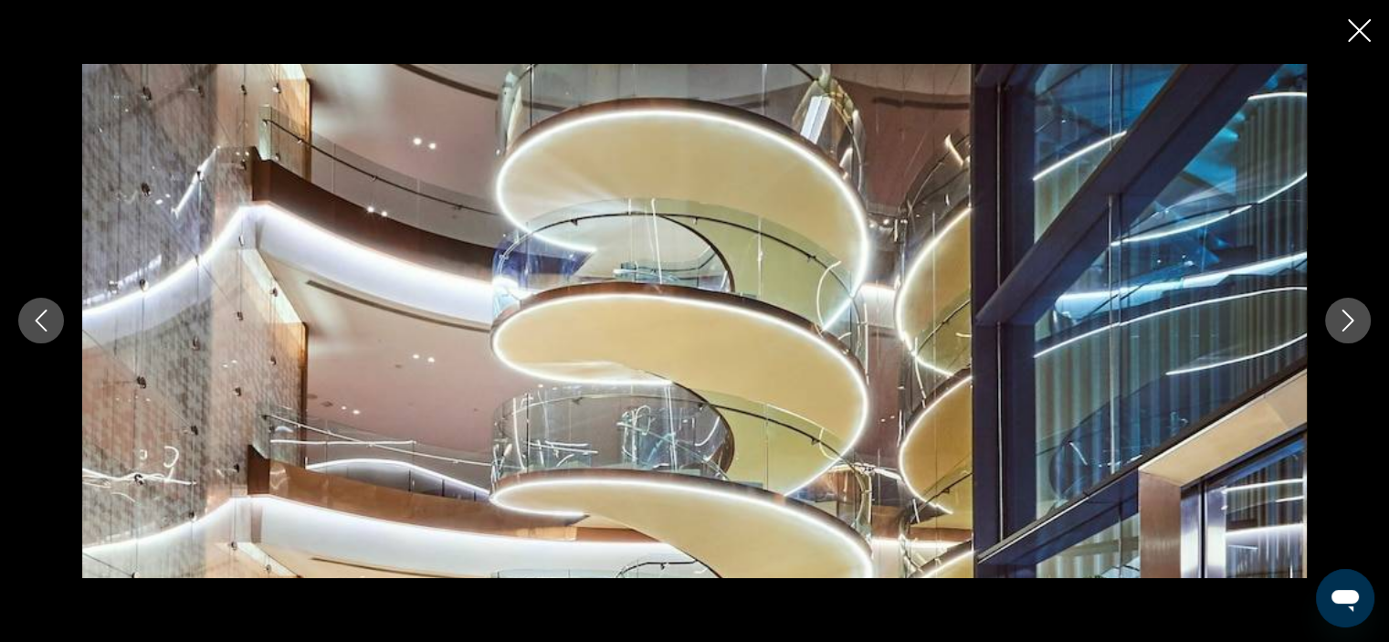
click at [1349, 316] on icon "Next image" at bounding box center [1348, 321] width 22 height 22
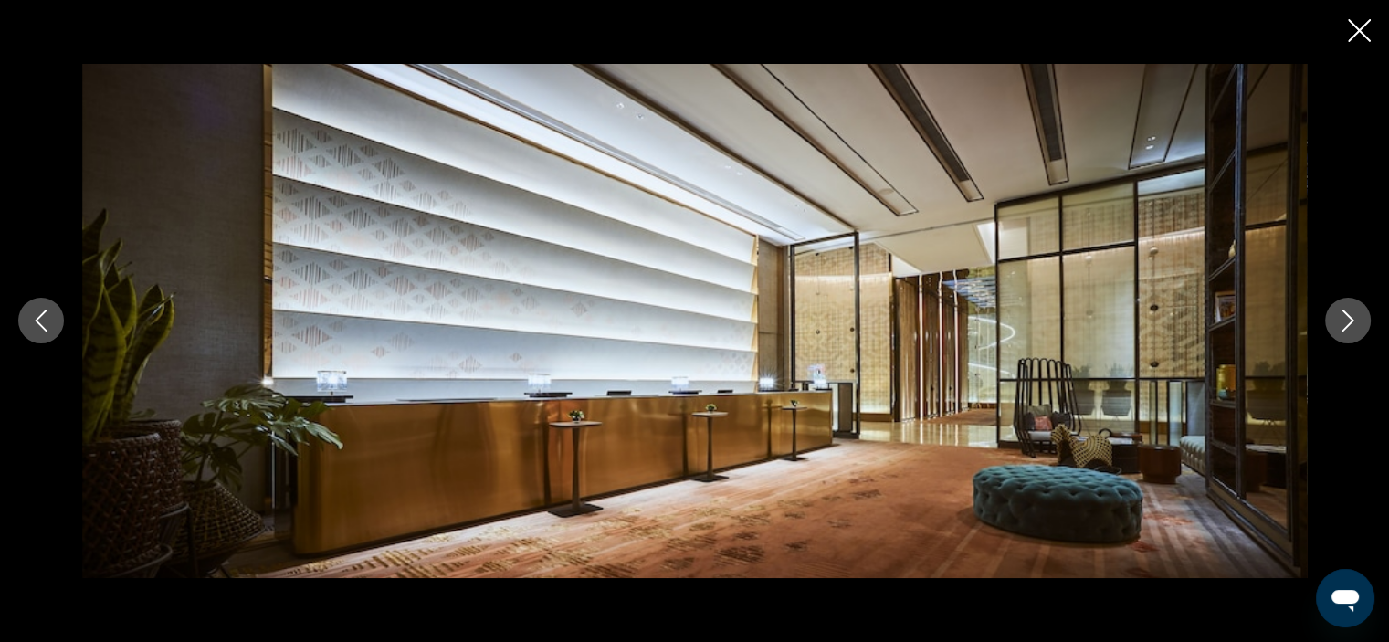
click at [1349, 316] on icon "Next image" at bounding box center [1348, 321] width 22 height 22
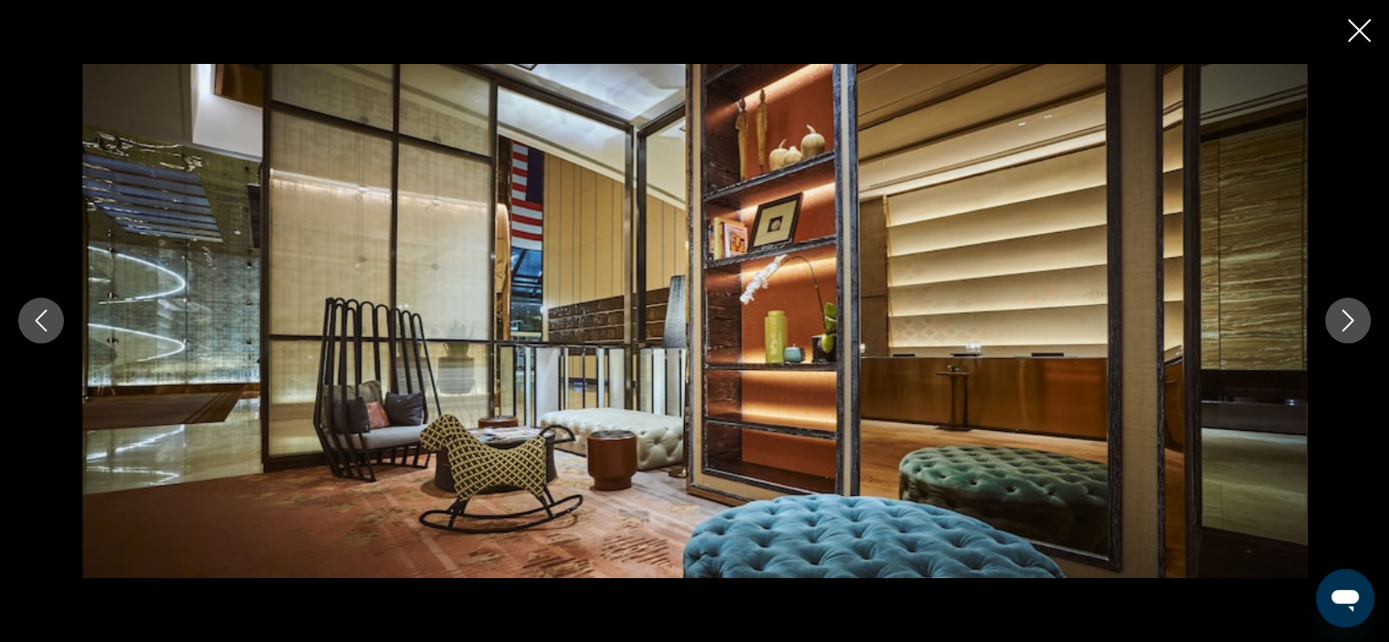
click at [1349, 316] on icon "Next image" at bounding box center [1348, 321] width 22 height 22
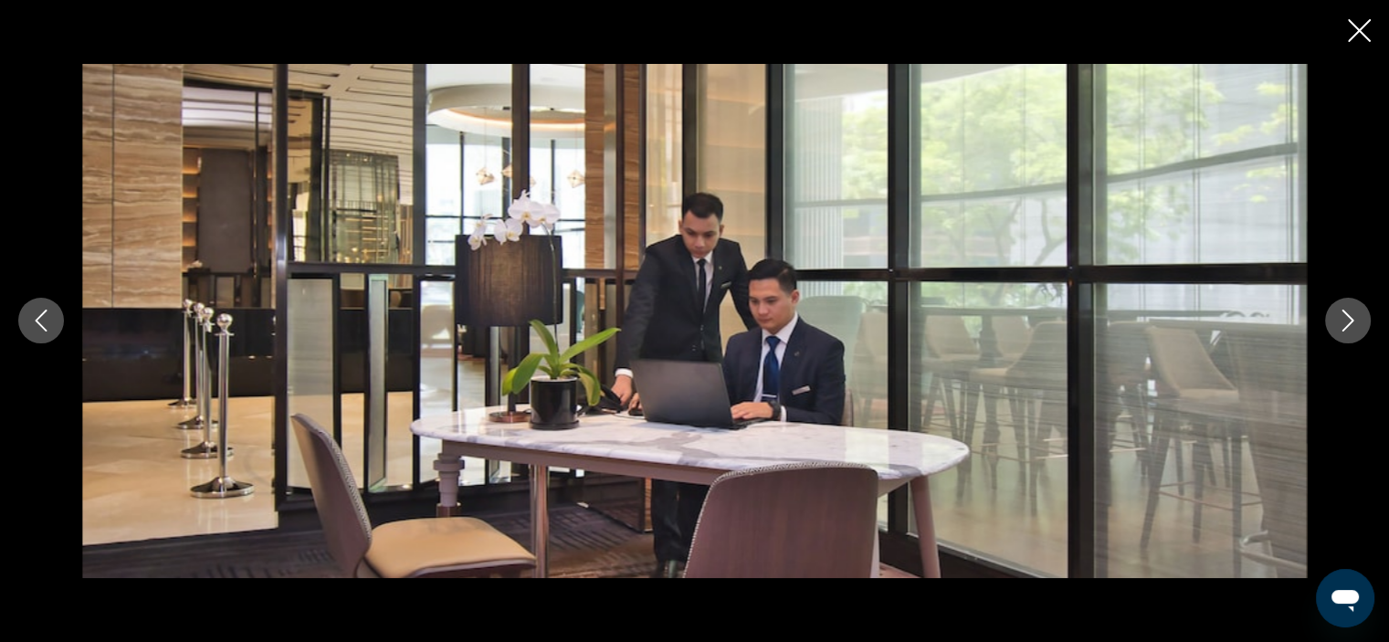
click at [1349, 316] on icon "Next image" at bounding box center [1348, 321] width 22 height 22
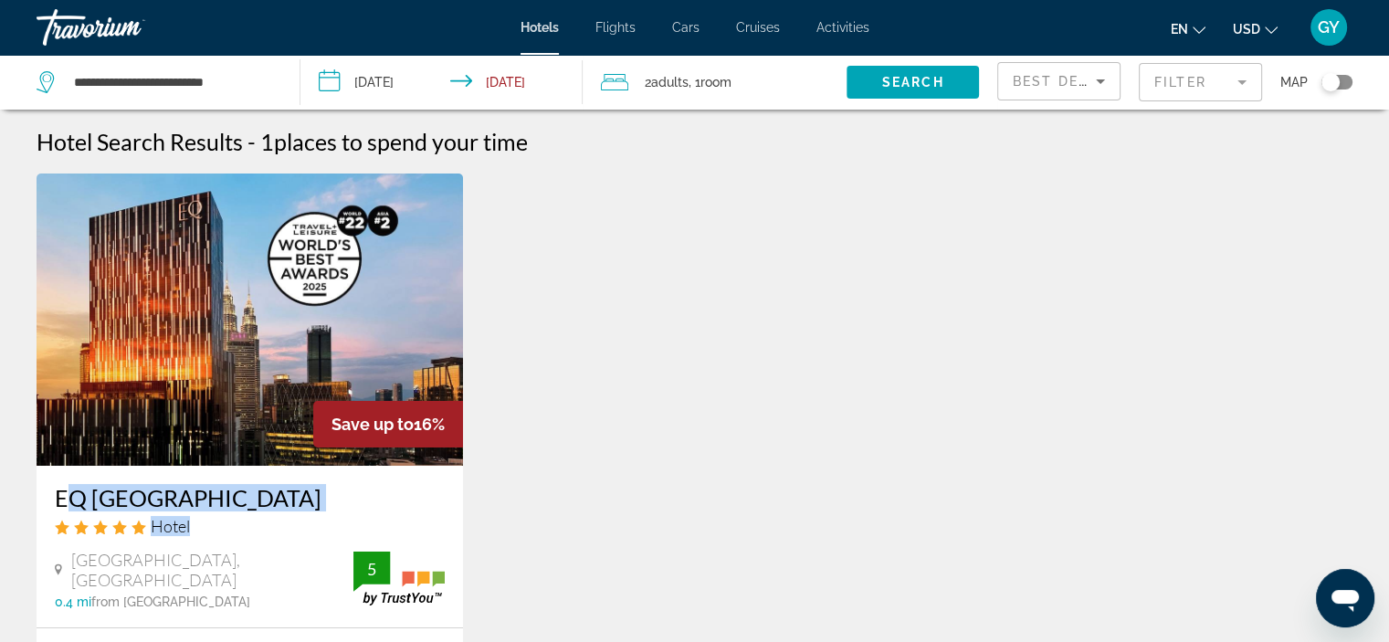
drag, startPoint x: 49, startPoint y: 496, endPoint x: 222, endPoint y: 516, distance: 173.8
click at [222, 516] on div "EQ [GEOGRAPHIC_DATA] Hotel [GEOGRAPHIC_DATA], [GEOGRAPHIC_DATA] 0.4 mi from [GE…" at bounding box center [250, 547] width 426 height 162
click at [202, 488] on h3 "EQ [GEOGRAPHIC_DATA]" at bounding box center [250, 497] width 390 height 27
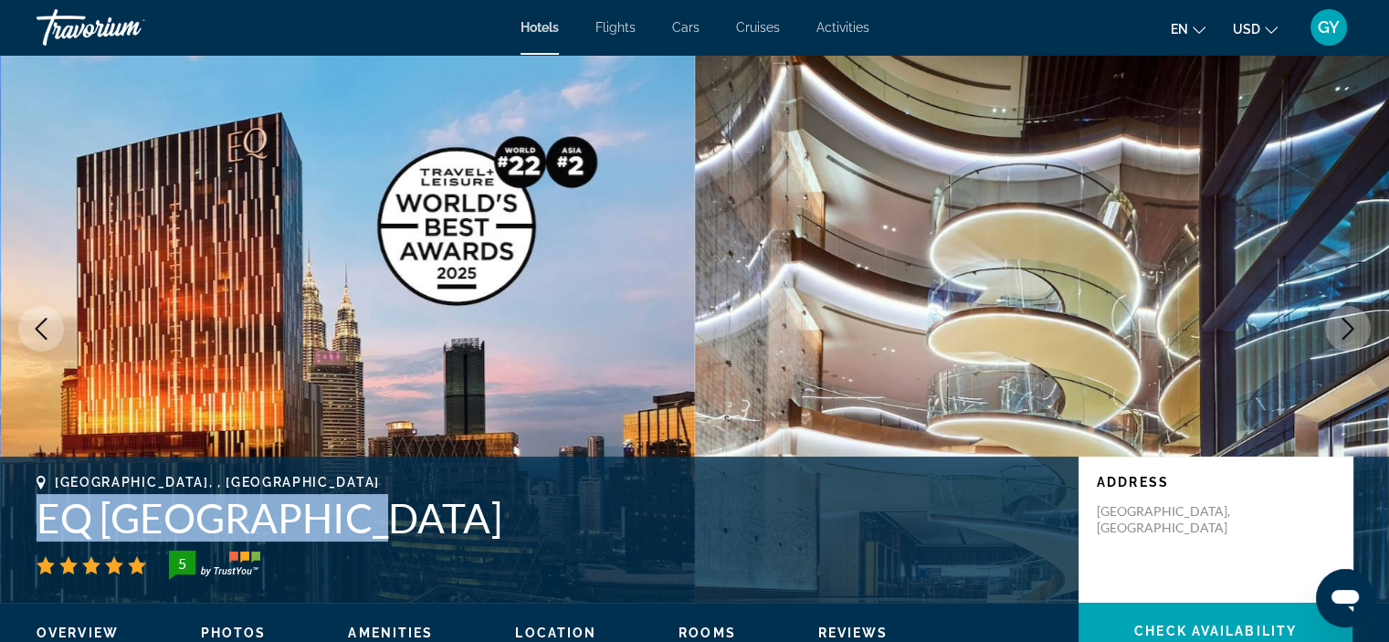
drag, startPoint x: 26, startPoint y: 517, endPoint x: 353, endPoint y: 538, distance: 328.5
click at [353, 538] on div "[GEOGRAPHIC_DATA], , [GEOGRAPHIC_DATA] EQ [GEOGRAPHIC_DATA] 5 Address [GEOGRAPH…" at bounding box center [694, 530] width 1389 height 110
copy h1 "EQ [GEOGRAPHIC_DATA]"
